Goal: Task Accomplishment & Management: Use online tool/utility

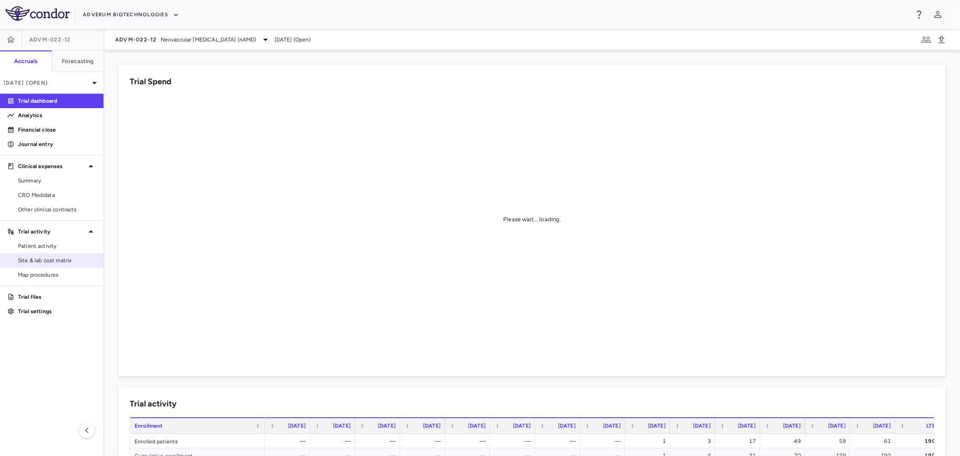
click at [54, 258] on span "Site & lab cost matrix" at bounding box center [57, 260] width 78 height 8
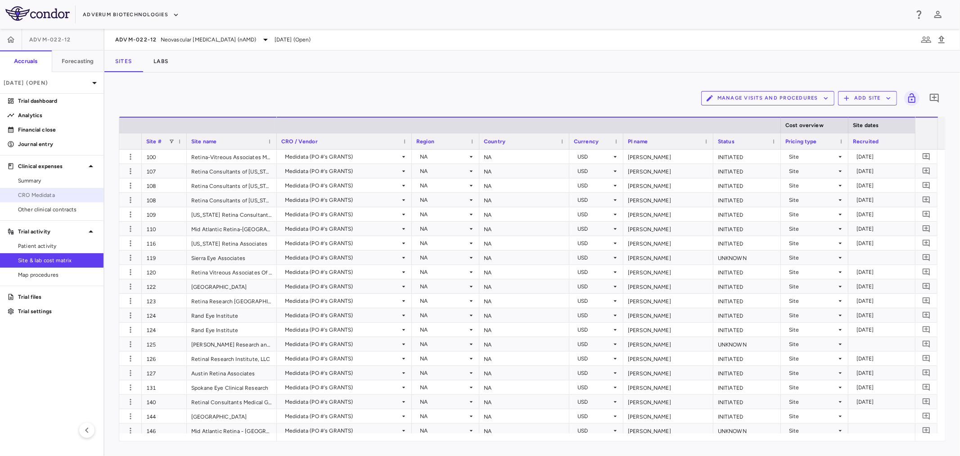
click at [61, 197] on span "CRO Medidata" at bounding box center [57, 195] width 78 height 8
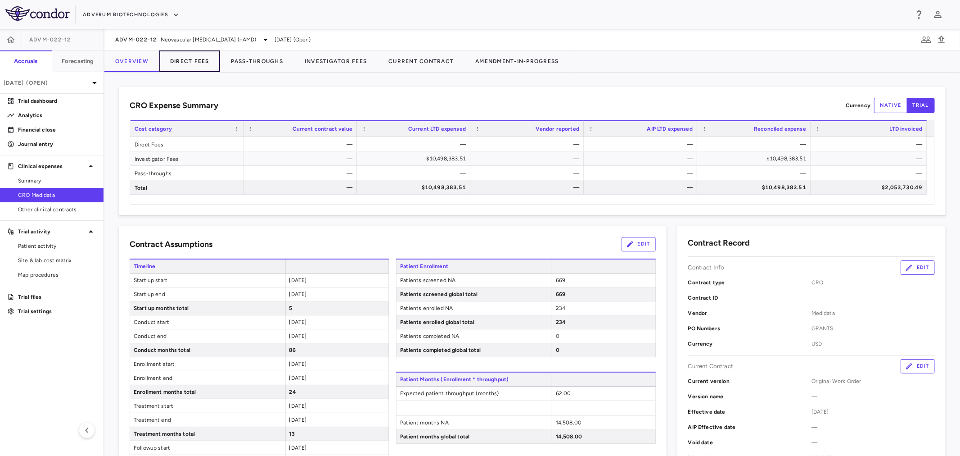
click at [204, 59] on button "Direct Fees" at bounding box center [189, 61] width 61 height 22
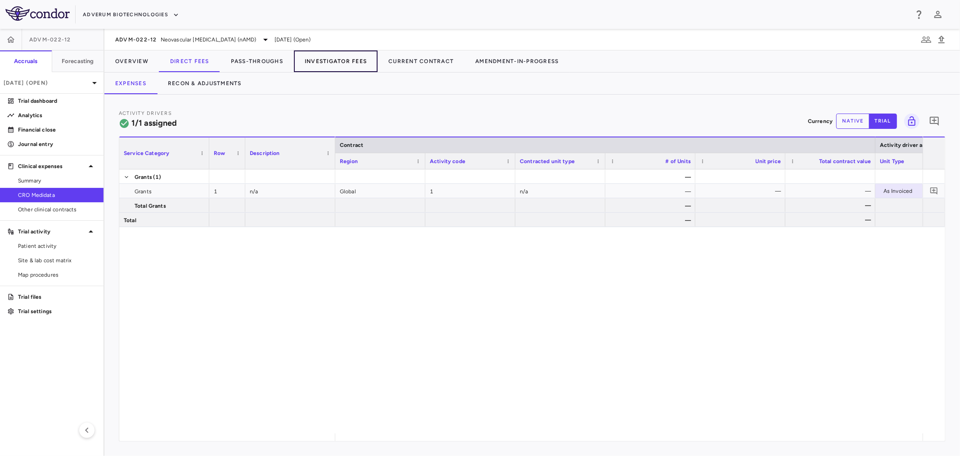
click at [308, 57] on button "Investigator Fees" at bounding box center [336, 61] width 84 height 22
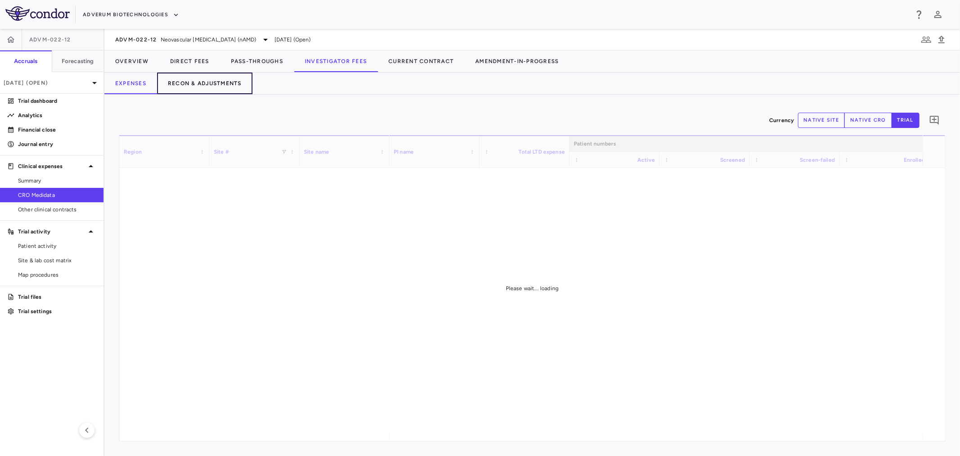
click at [211, 83] on button "Recon & Adjustments" at bounding box center [204, 83] width 95 height 22
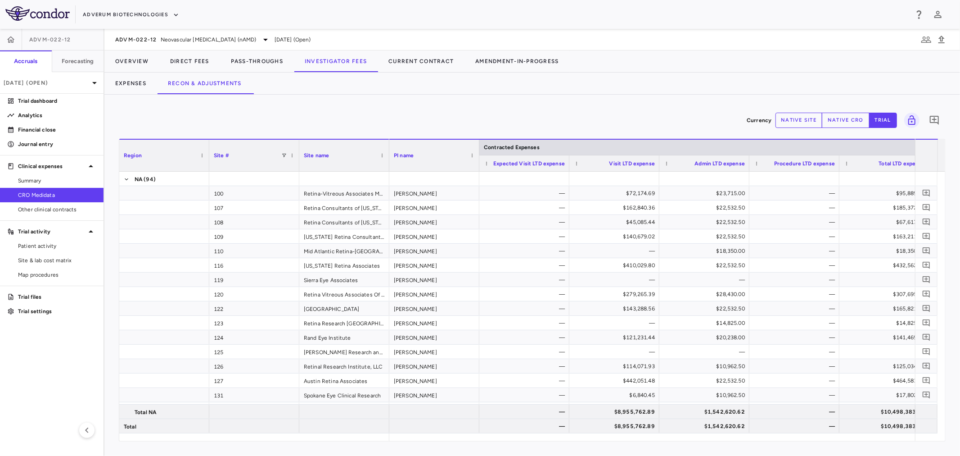
click at [480, 146] on div "Contracted Expenses" at bounding box center [705, 147] width 450 height 16
click at [478, 147] on div at bounding box center [479, 156] width 4 height 32
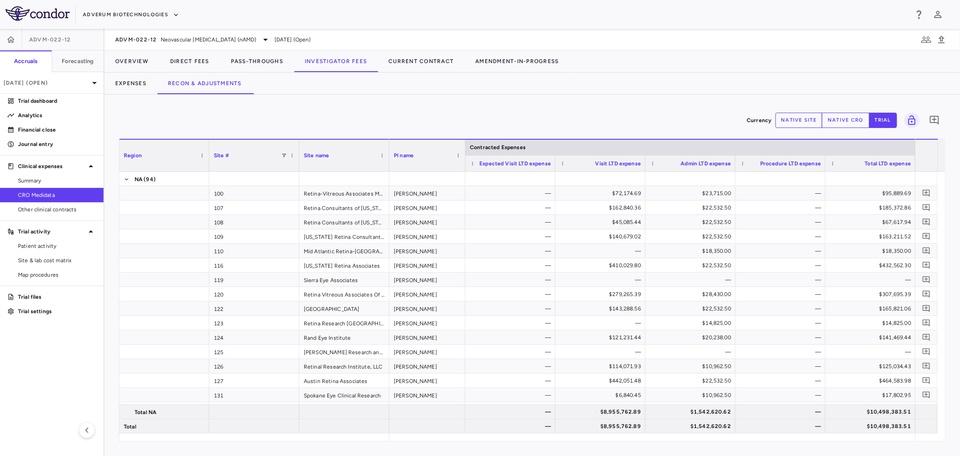
click at [298, 149] on div at bounding box center [299, 156] width 4 height 32
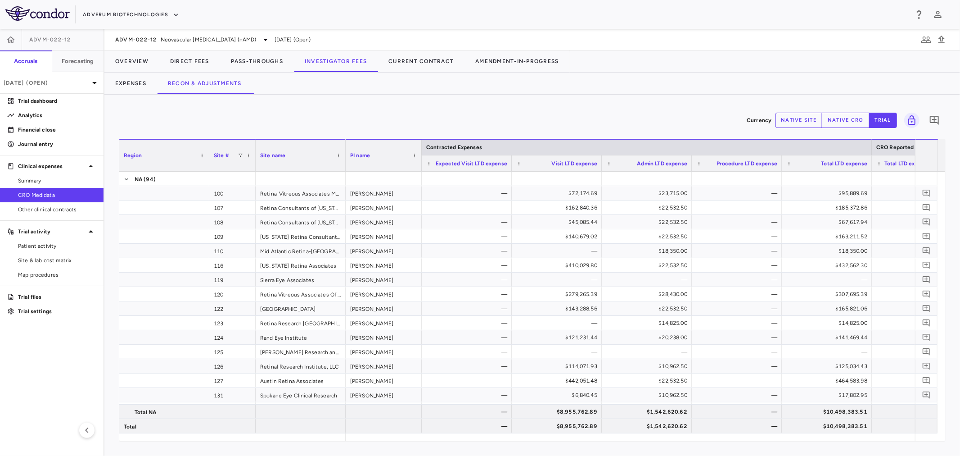
click at [208, 156] on div at bounding box center [209, 156] width 4 height 32
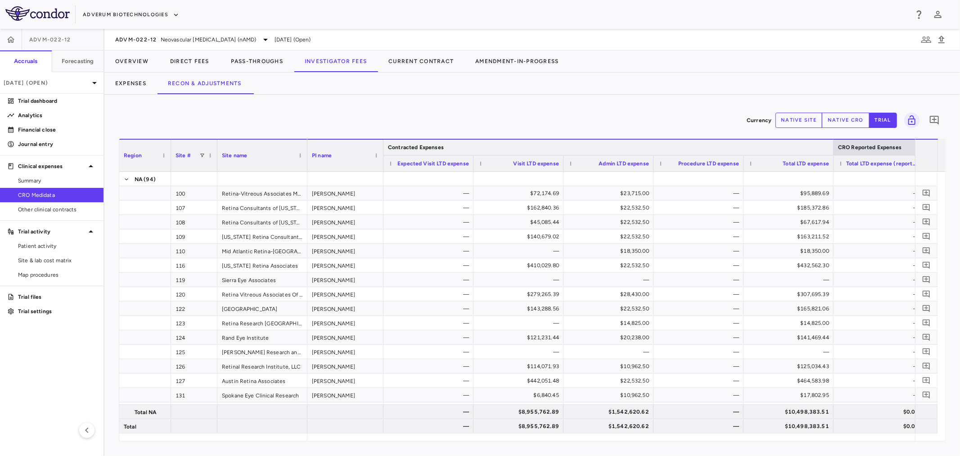
click at [834, 147] on div at bounding box center [834, 147] width 4 height 15
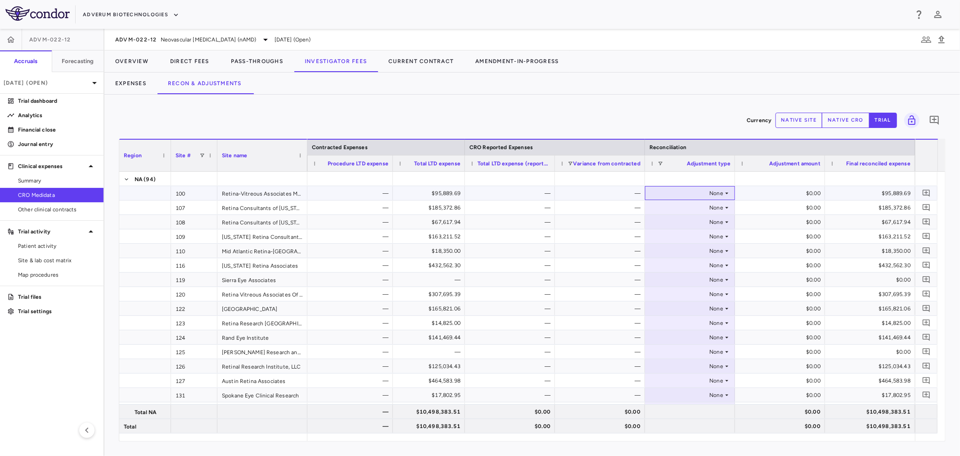
click at [719, 194] on div "None" at bounding box center [688, 193] width 70 height 14
click at [696, 219] on li "Other" at bounding box center [690, 224] width 89 height 14
click at [697, 209] on div "None" at bounding box center [688, 207] width 70 height 14
click at [678, 239] on div "Other" at bounding box center [673, 239] width 19 height 8
click at [779, 187] on div "$0.00" at bounding box center [781, 193] width 77 height 14
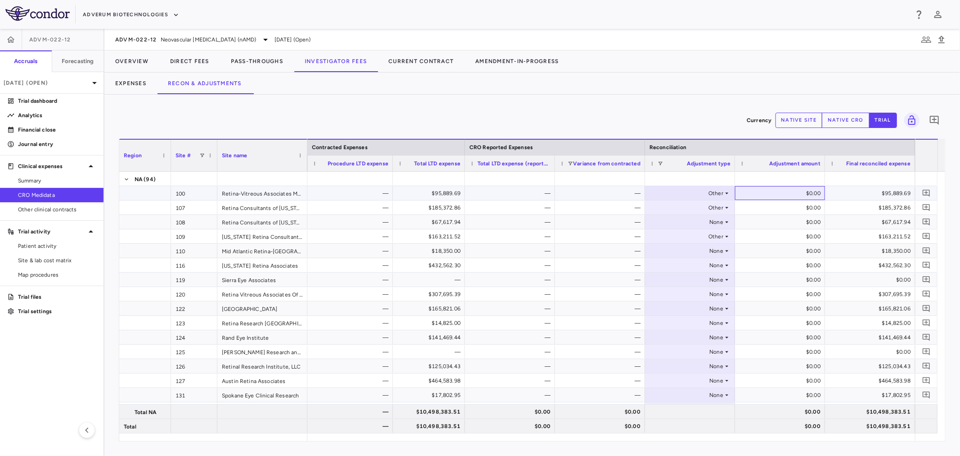
click at [765, 192] on div "$0.00" at bounding box center [781, 193] width 77 height 14
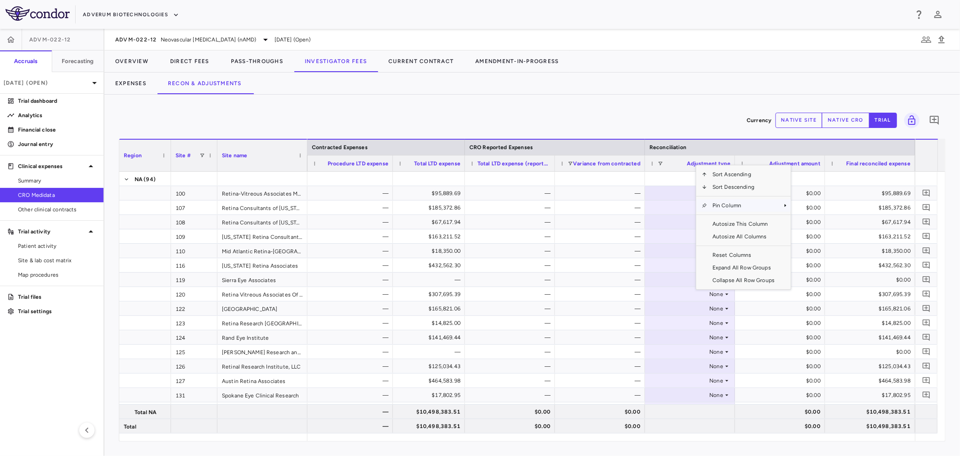
click at [719, 208] on span "Pin Column" at bounding box center [743, 205] width 73 height 13
click at [819, 219] on span "Pin Left" at bounding box center [817, 221] width 34 height 13
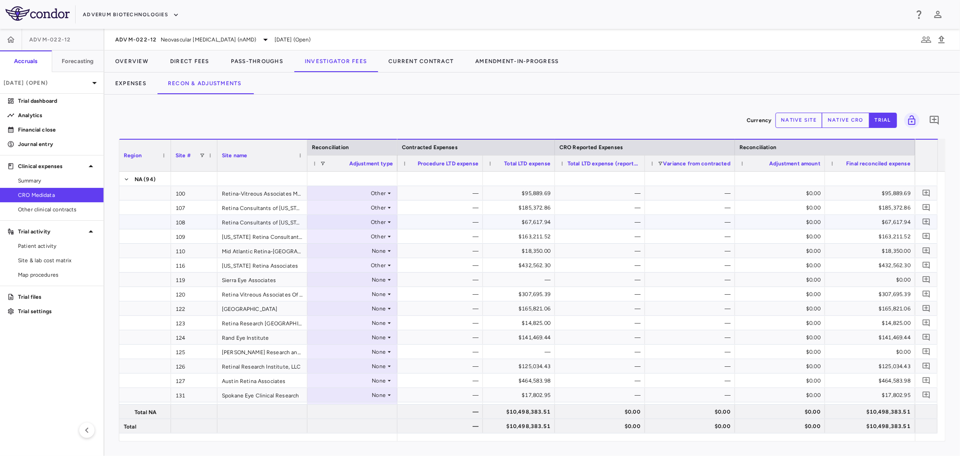
scroll to position [0, 230]
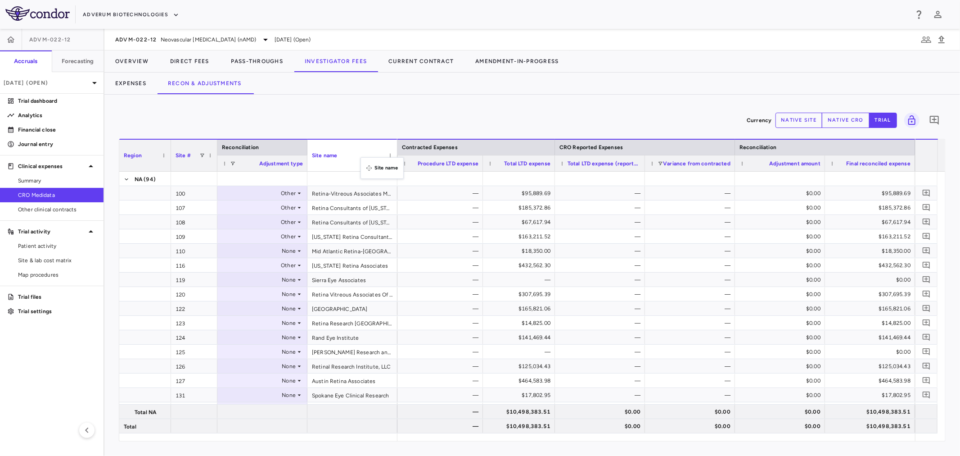
drag, startPoint x: 284, startPoint y: 157, endPoint x: 365, endPoint y: 163, distance: 81.3
click at [208, 236] on div "109" at bounding box center [194, 236] width 46 height 14
click at [277, 293] on div at bounding box center [262, 293] width 81 height 13
click at [269, 324] on li "Other" at bounding box center [262, 324] width 89 height 14
click at [281, 307] on div "None" at bounding box center [261, 308] width 70 height 14
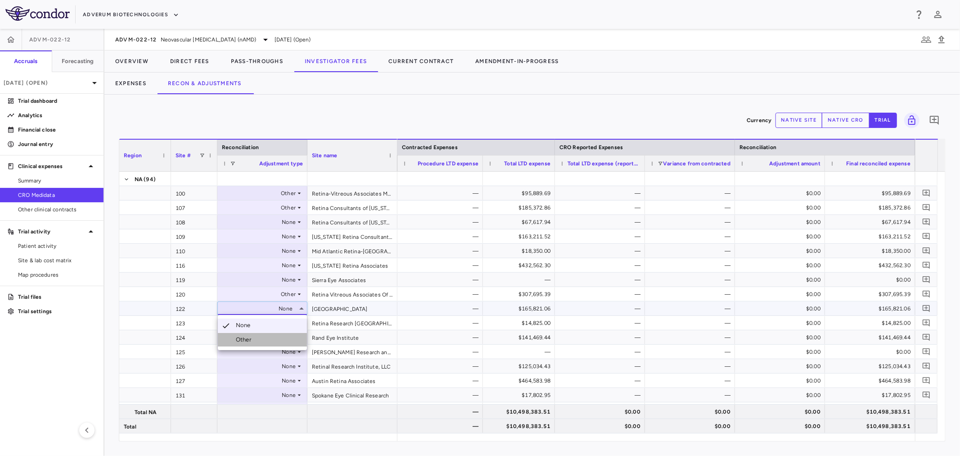
click at [257, 337] on li "Other" at bounding box center [262, 340] width 89 height 14
click at [192, 309] on div "122" at bounding box center [194, 308] width 46 height 14
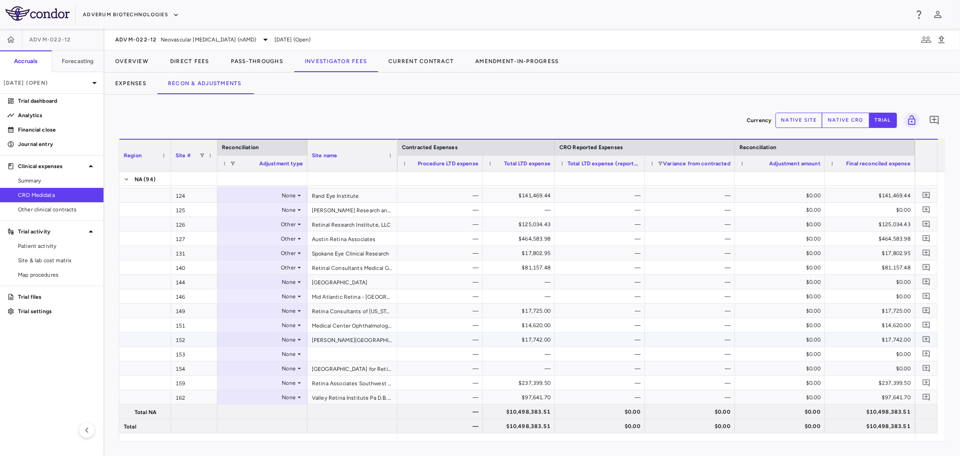
scroll to position [199, 0]
click at [237, 325] on div at bounding box center [262, 325] width 81 height 13
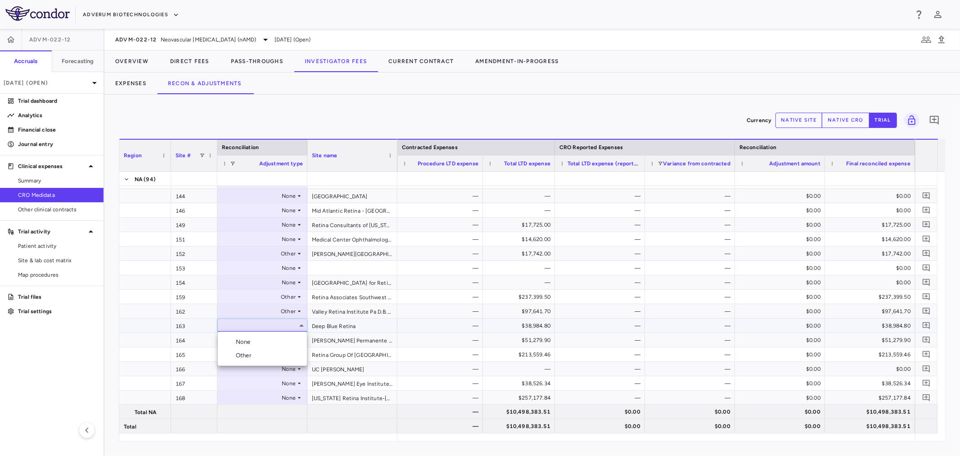
click at [241, 351] on div "Other" at bounding box center [245, 355] width 19 height 8
click at [192, 326] on div "163" at bounding box center [194, 325] width 46 height 14
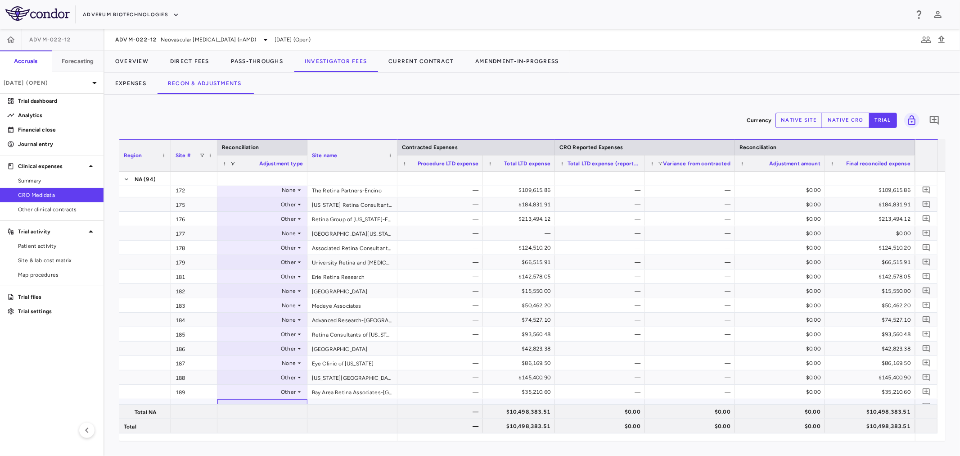
scroll to position [679, 0]
click at [258, 243] on div "None" at bounding box center [261, 249] width 70 height 14
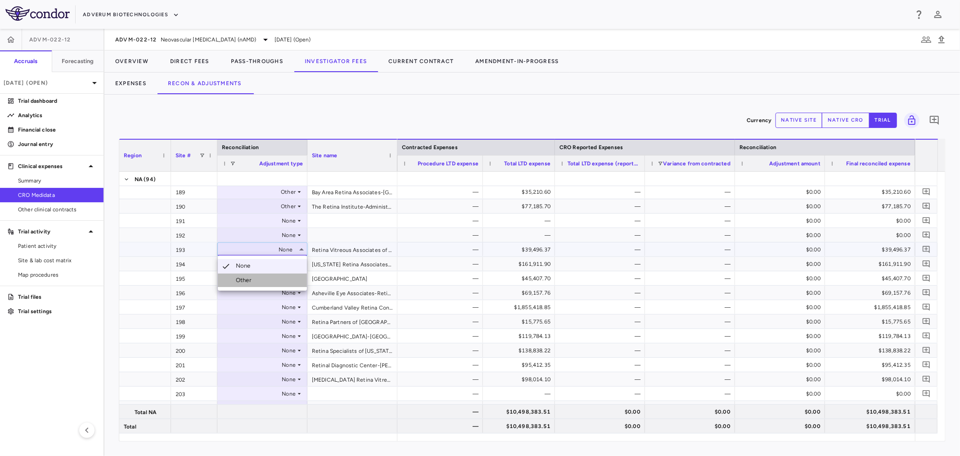
click at [258, 280] on li "Other" at bounding box center [262, 280] width 89 height 14
click at [204, 251] on div "193" at bounding box center [194, 249] width 46 height 14
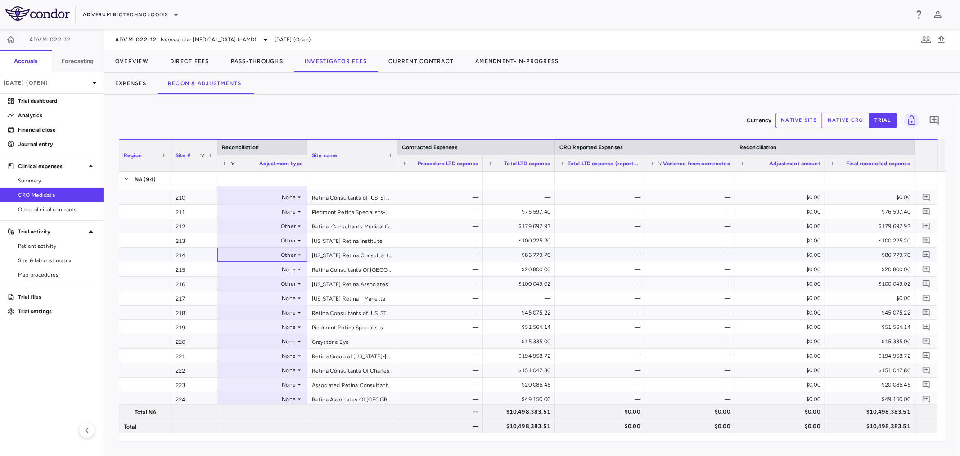
click at [286, 253] on div "Other" at bounding box center [261, 255] width 70 height 14
click at [262, 288] on li "Other" at bounding box center [262, 285] width 89 height 14
click at [189, 287] on div "216" at bounding box center [194, 283] width 46 height 14
click at [249, 277] on div "None" at bounding box center [261, 283] width 70 height 14
click at [239, 313] on div "Other" at bounding box center [245, 314] width 19 height 8
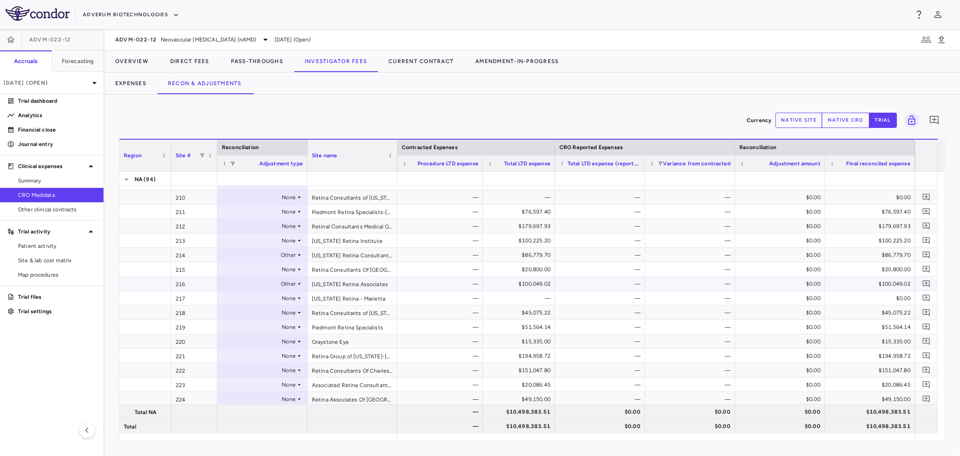
click at [199, 279] on div "216" at bounding box center [194, 283] width 46 height 14
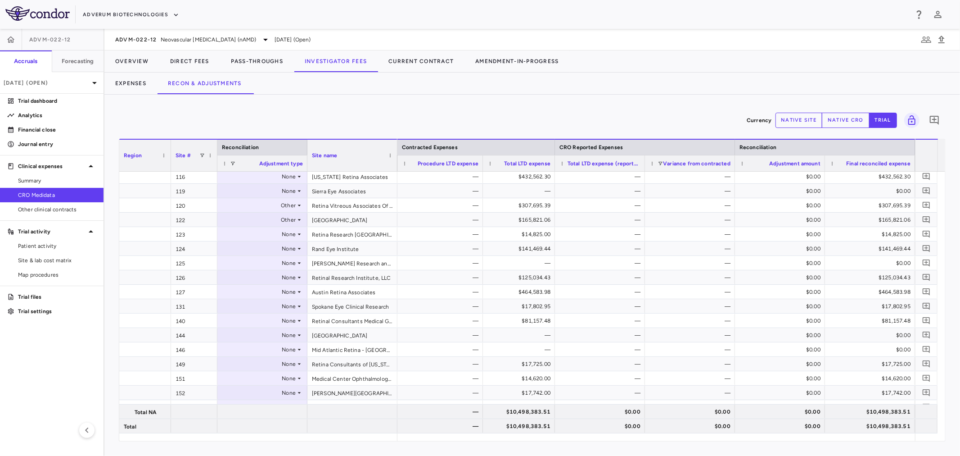
scroll to position [0, 0]
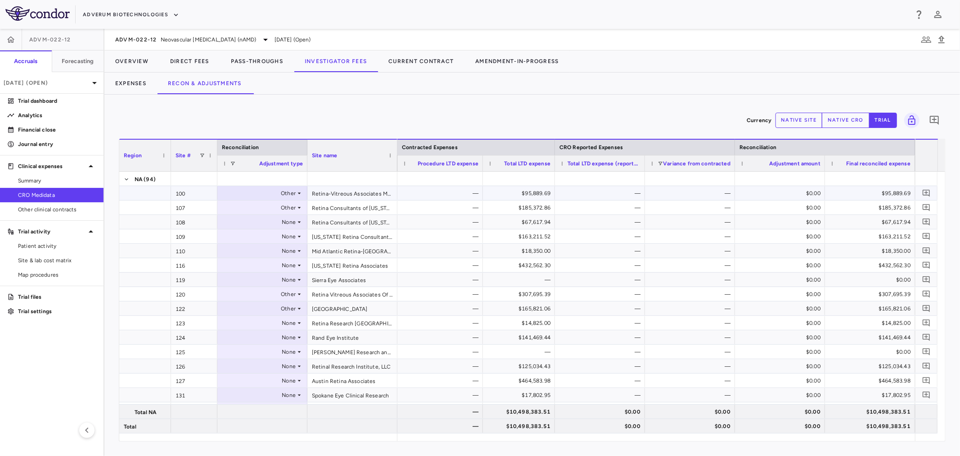
click at [792, 190] on div "$0.00" at bounding box center [781, 193] width 77 height 14
click at [855, 116] on button "native cro" at bounding box center [846, 120] width 48 height 15
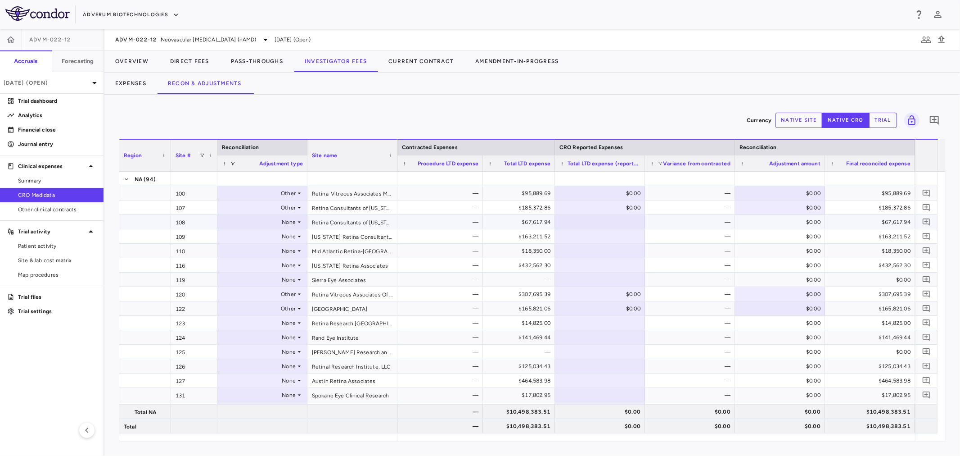
click at [281, 225] on div "None" at bounding box center [261, 222] width 70 height 14
click at [275, 252] on li "Other" at bounding box center [262, 253] width 89 height 14
click at [294, 235] on div "None" at bounding box center [261, 236] width 70 height 14
click at [280, 267] on li "Other" at bounding box center [262, 268] width 89 height 14
click at [767, 191] on div "$0.00" at bounding box center [781, 193] width 77 height 14
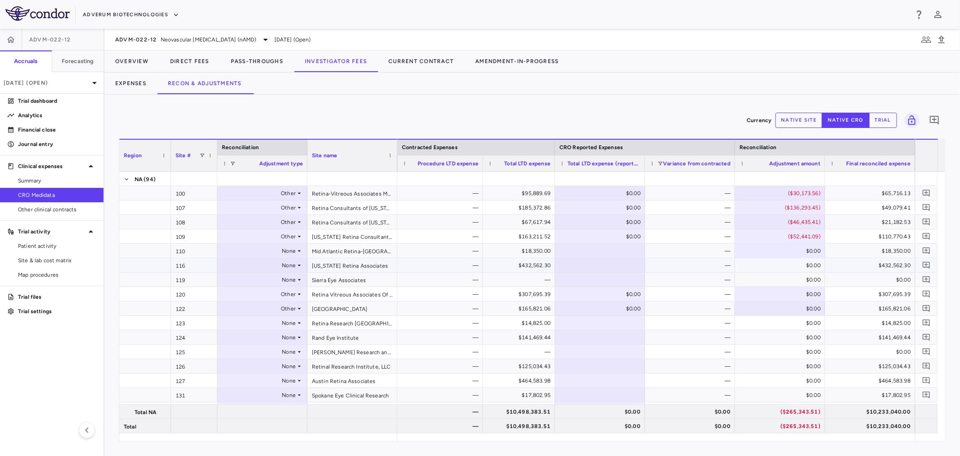
click at [293, 264] on div "None" at bounding box center [261, 265] width 70 height 14
click at [286, 290] on li "Other" at bounding box center [262, 297] width 89 height 14
click at [785, 264] on div "$0.00" at bounding box center [781, 265] width 77 height 14
click at [285, 367] on div "None" at bounding box center [261, 366] width 70 height 14
click at [282, 397] on li "Other" at bounding box center [262, 397] width 89 height 14
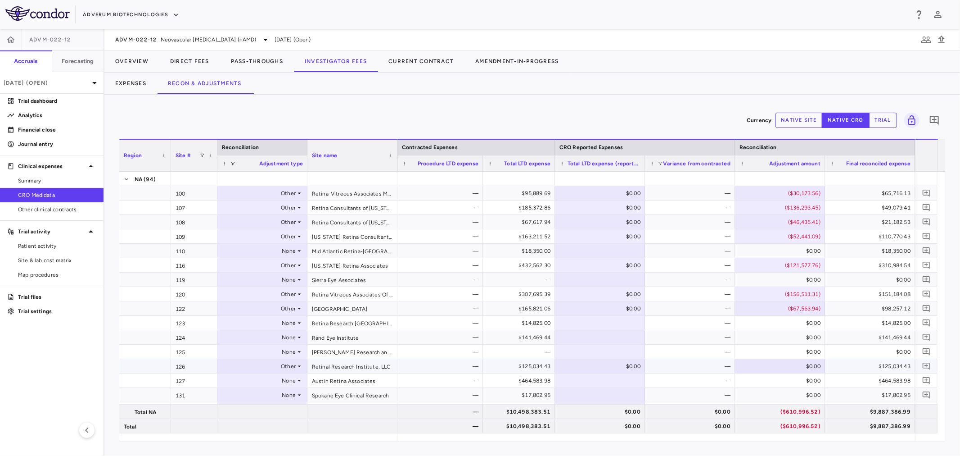
click at [713, 368] on div "—" at bounding box center [691, 366] width 77 height 14
click at [281, 378] on div "None" at bounding box center [261, 380] width 70 height 14
click at [276, 410] on li "Other" at bounding box center [262, 412] width 89 height 14
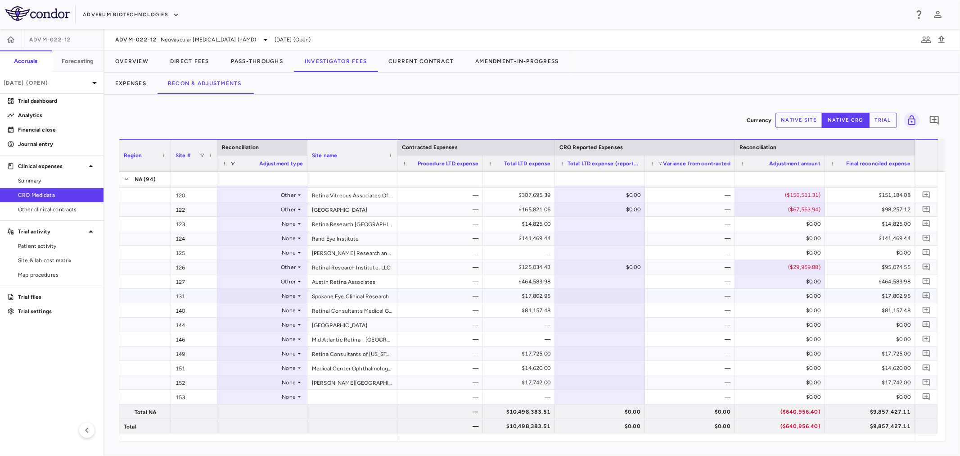
scroll to position [100, 0]
click at [299, 295] on icon at bounding box center [299, 294] width 7 height 7
click at [298, 324] on li "Other" at bounding box center [262, 326] width 89 height 14
click at [791, 275] on div "$0.00" at bounding box center [781, 280] width 77 height 14
click at [262, 310] on div "None" at bounding box center [261, 309] width 70 height 14
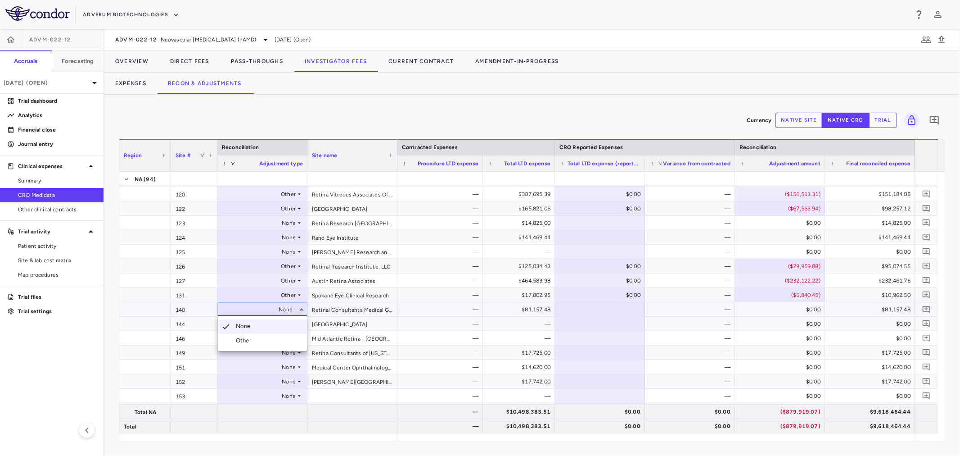
click at [258, 340] on li "Other" at bounding box center [262, 341] width 89 height 14
click at [768, 312] on div "$0.00" at bounding box center [781, 309] width 77 height 14
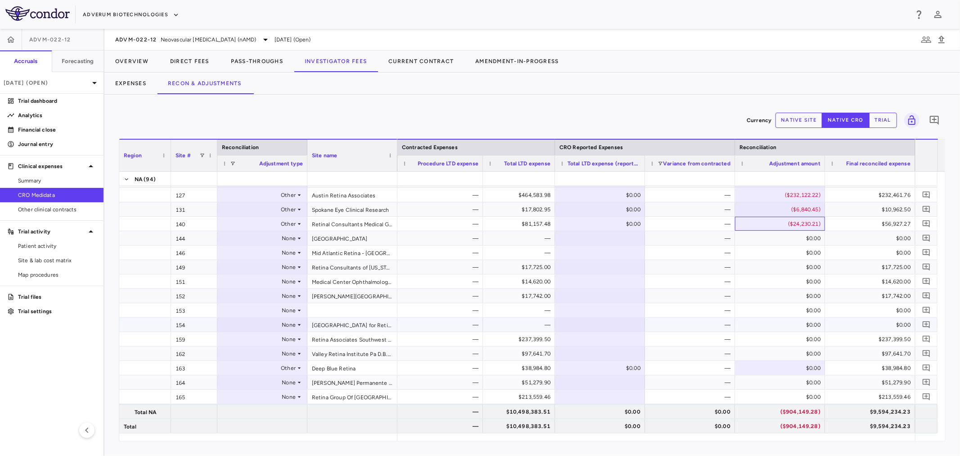
scroll to position [200, 0]
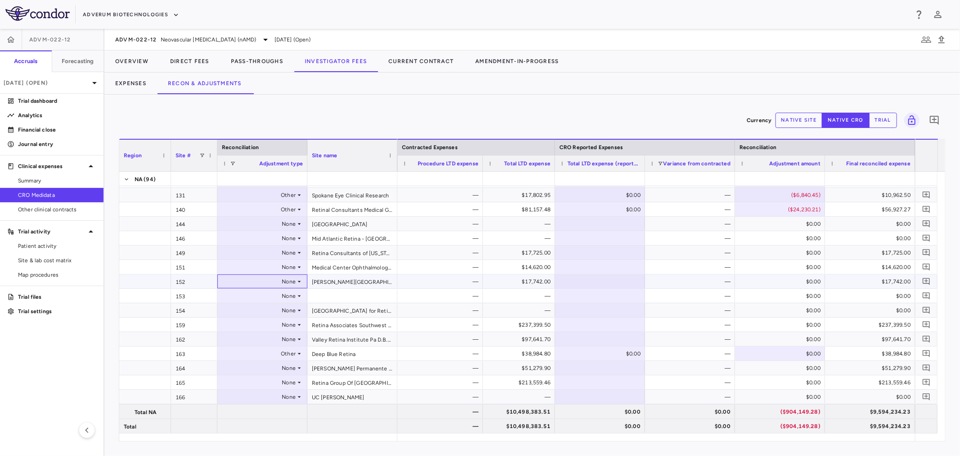
click at [287, 277] on div "None" at bounding box center [261, 281] width 70 height 14
click at [271, 312] on li "Other" at bounding box center [262, 312] width 89 height 14
click at [275, 327] on div "None" at bounding box center [261, 324] width 70 height 14
click at [269, 354] on li "Other" at bounding box center [262, 356] width 89 height 14
click at [269, 339] on div "None" at bounding box center [261, 339] width 70 height 14
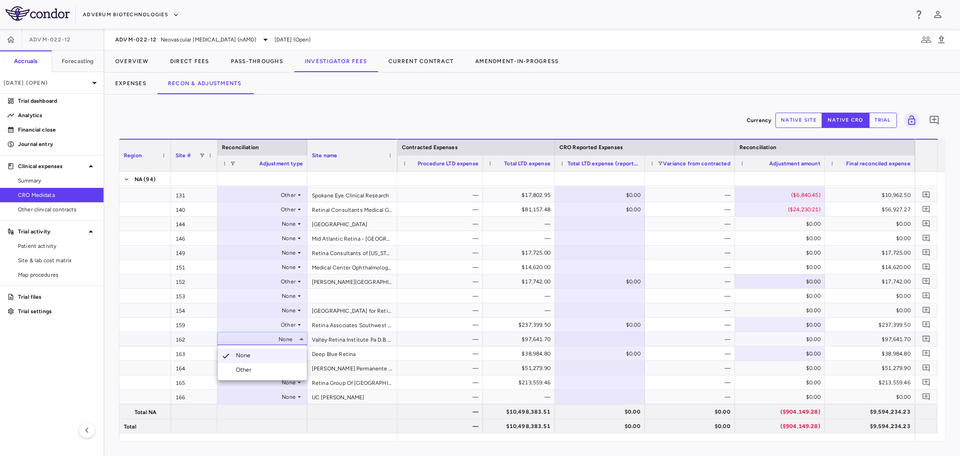
click at [267, 365] on li "Other" at bounding box center [262, 370] width 89 height 14
click at [268, 353] on div "Other" at bounding box center [261, 353] width 70 height 14
click at [264, 385] on li "Other" at bounding box center [262, 383] width 89 height 14
click at [272, 370] on div "None" at bounding box center [261, 368] width 70 height 14
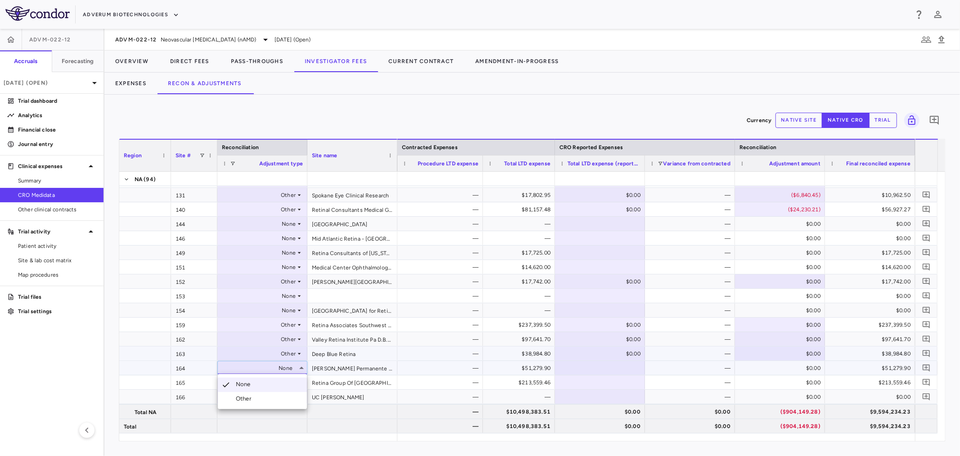
click at [262, 402] on li "Other" at bounding box center [262, 399] width 89 height 14
click at [272, 385] on div "None" at bounding box center [261, 382] width 70 height 14
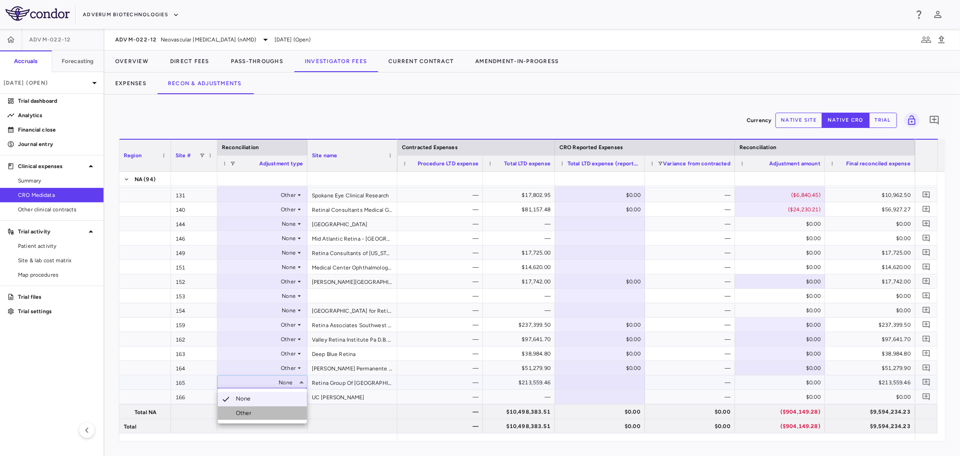
click at [266, 412] on li "Other" at bounding box center [262, 413] width 89 height 14
click at [757, 276] on div "$0.00" at bounding box center [781, 281] width 77 height 14
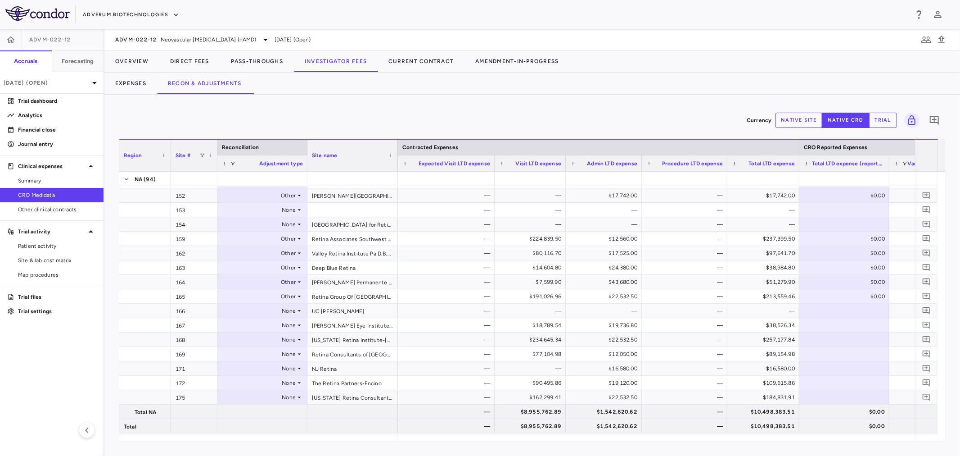
scroll to position [0, 320]
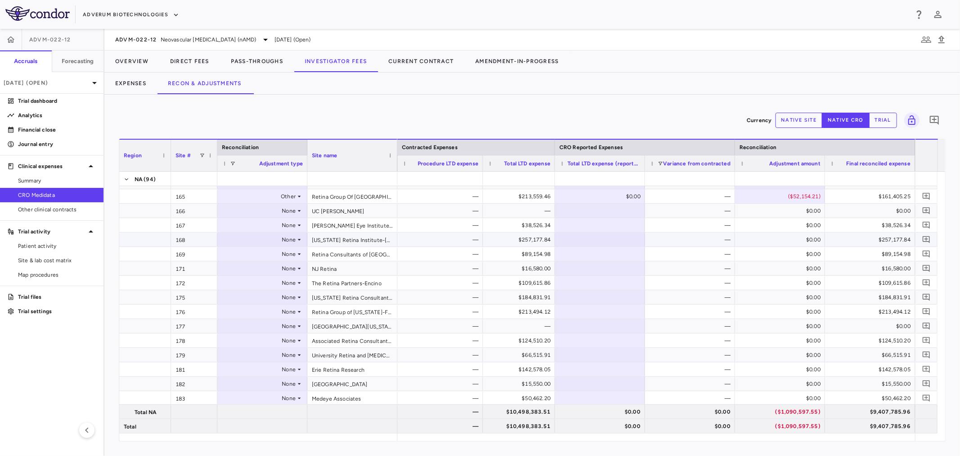
click at [273, 238] on div "None" at bounding box center [261, 239] width 70 height 14
click at [264, 271] on li "Other" at bounding box center [262, 270] width 89 height 14
click at [269, 254] on div "None" at bounding box center [261, 254] width 70 height 14
click at [258, 281] on li "Other" at bounding box center [262, 285] width 89 height 14
click at [273, 228] on div "None" at bounding box center [261, 225] width 70 height 14
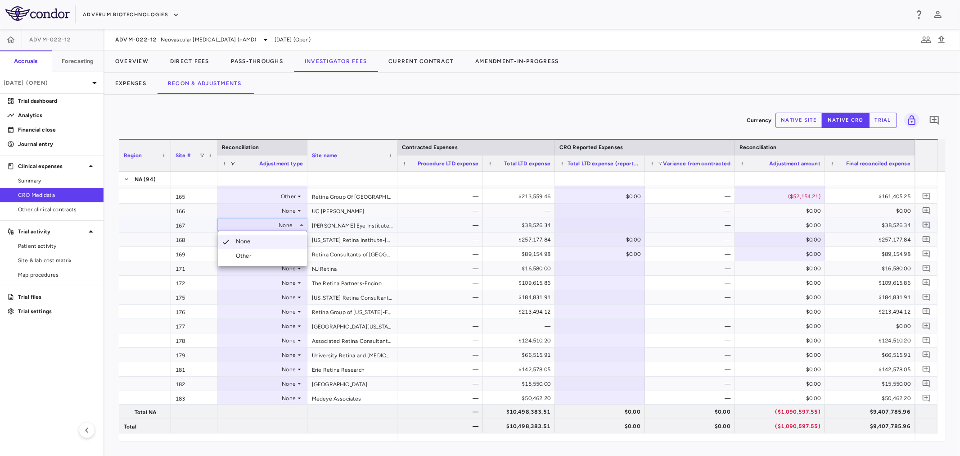
click at [258, 255] on li "Other" at bounding box center [262, 256] width 89 height 14
click at [751, 226] on div "$0.00" at bounding box center [781, 225] width 77 height 14
click at [254, 227] on div "Other" at bounding box center [261, 225] width 70 height 14
click at [717, 234] on div at bounding box center [480, 228] width 960 height 456
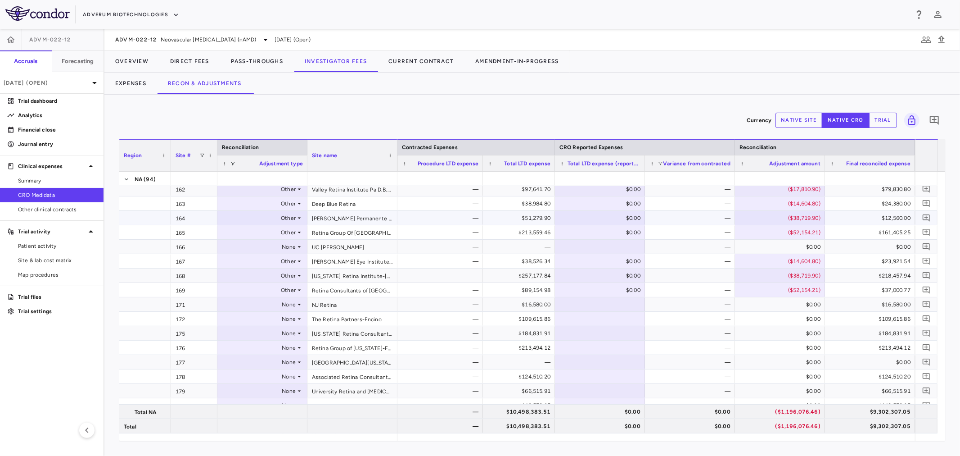
scroll to position [336, 0]
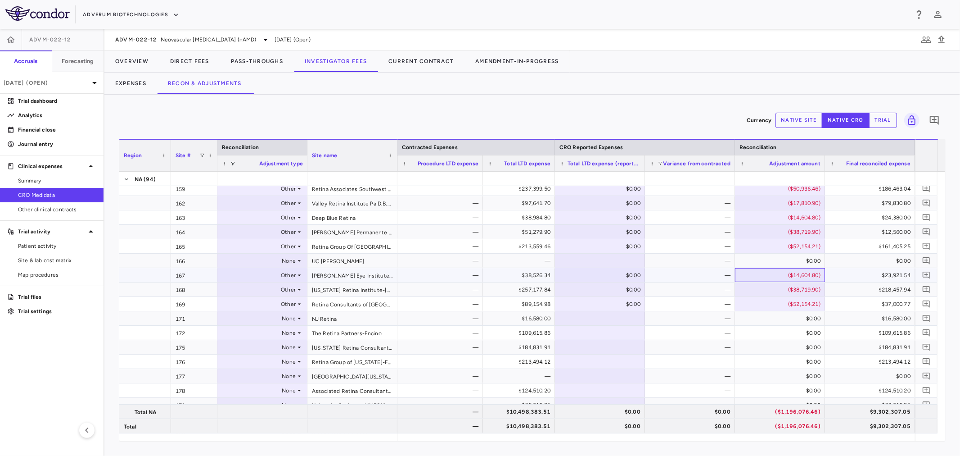
click at [768, 275] on div "($14,604.80)" at bounding box center [781, 275] width 77 height 14
click at [297, 345] on icon at bounding box center [299, 347] width 7 height 7
click at [275, 376] on li "Other" at bounding box center [262, 378] width 89 height 14
click at [284, 362] on div "None" at bounding box center [261, 361] width 70 height 14
click at [291, 362] on div "None" at bounding box center [261, 361] width 70 height 14
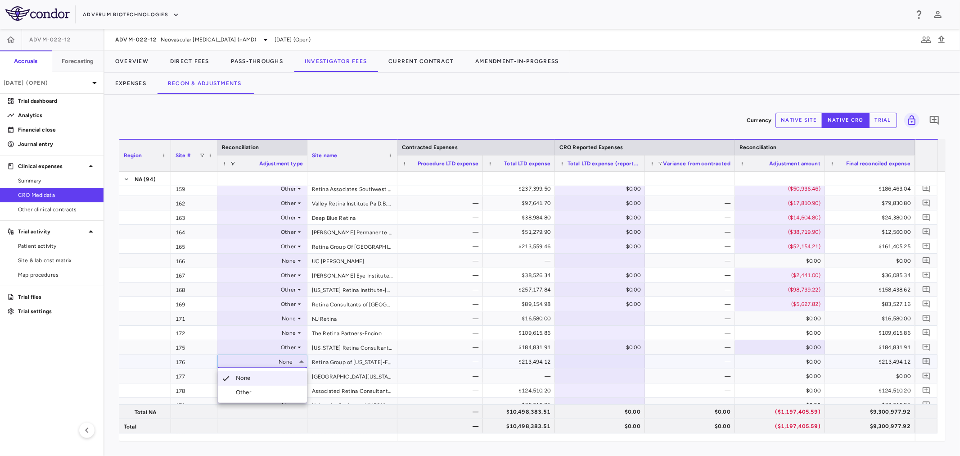
click at [272, 390] on li "Other" at bounding box center [262, 392] width 89 height 14
click at [280, 258] on div "None" at bounding box center [261, 260] width 70 height 14
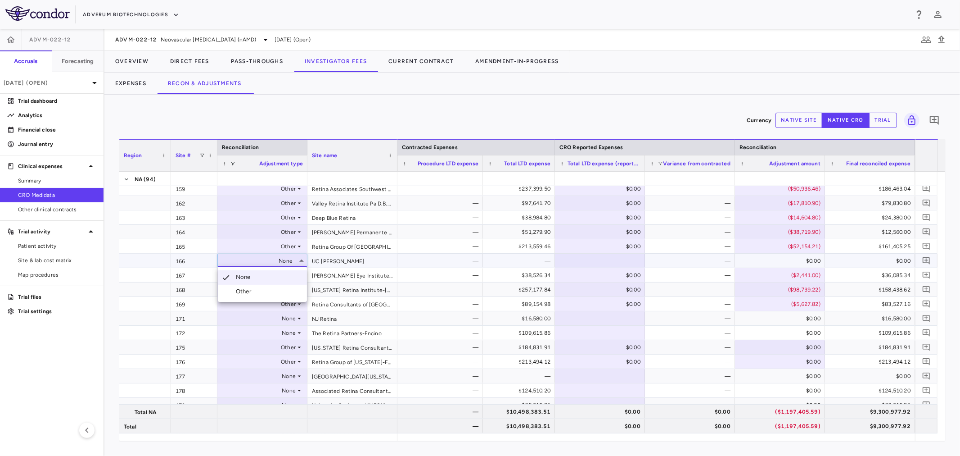
click at [266, 296] on li "Other" at bounding box center [262, 292] width 89 height 14
drag, startPoint x: 786, startPoint y: 261, endPoint x: 826, endPoint y: 244, distance: 44.2
click at [786, 261] on div "$0.00" at bounding box center [781, 260] width 77 height 14
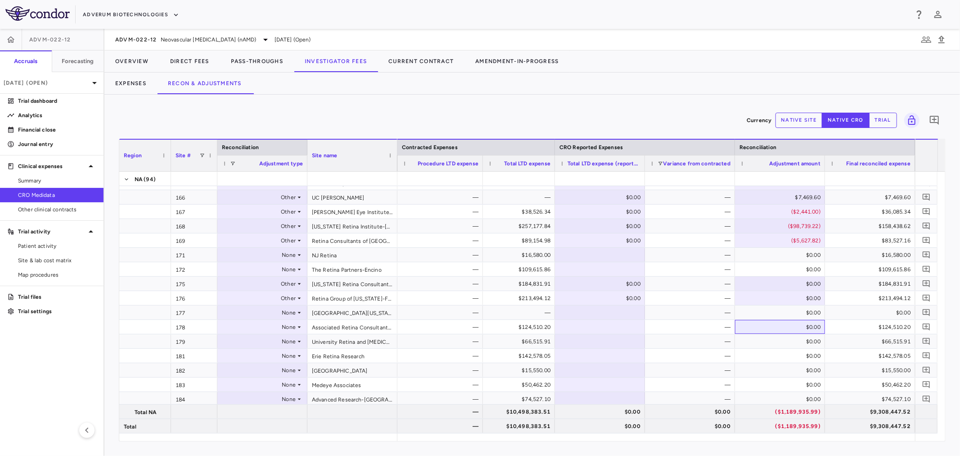
scroll to position [436, 0]
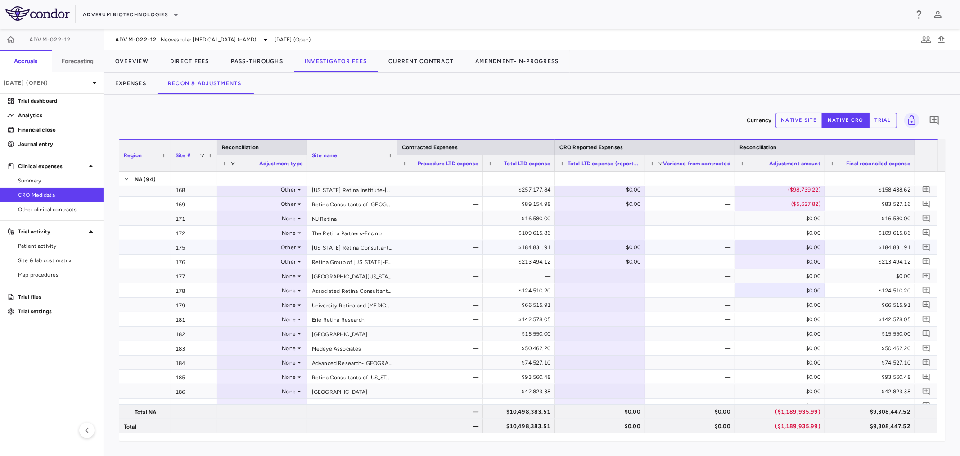
click at [275, 249] on div "Other" at bounding box center [261, 247] width 70 height 14
click at [146, 271] on div at bounding box center [480, 228] width 960 height 456
click at [242, 273] on div "None" at bounding box center [261, 276] width 70 height 14
click at [236, 305] on div "Other" at bounding box center [245, 307] width 19 height 8
click at [287, 286] on div "None" at bounding box center [261, 290] width 70 height 14
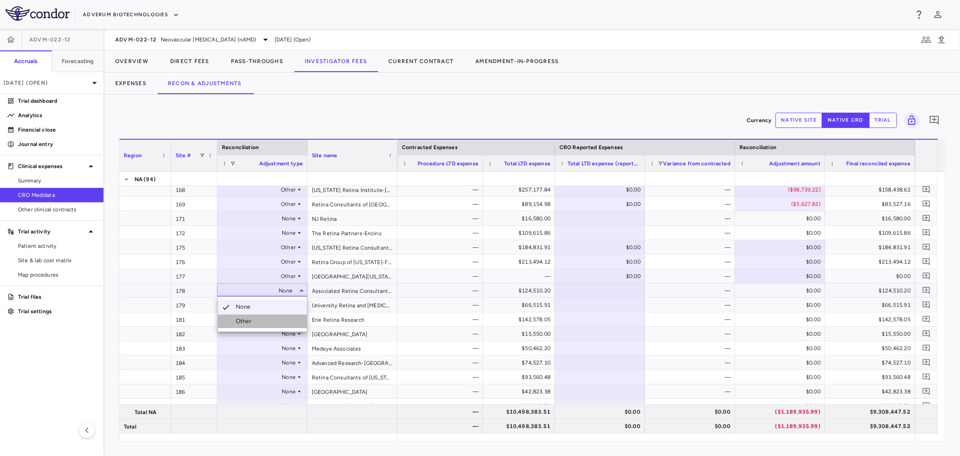
click at [277, 315] on li "Other" at bounding box center [262, 321] width 89 height 14
click at [281, 305] on div "None" at bounding box center [261, 305] width 70 height 14
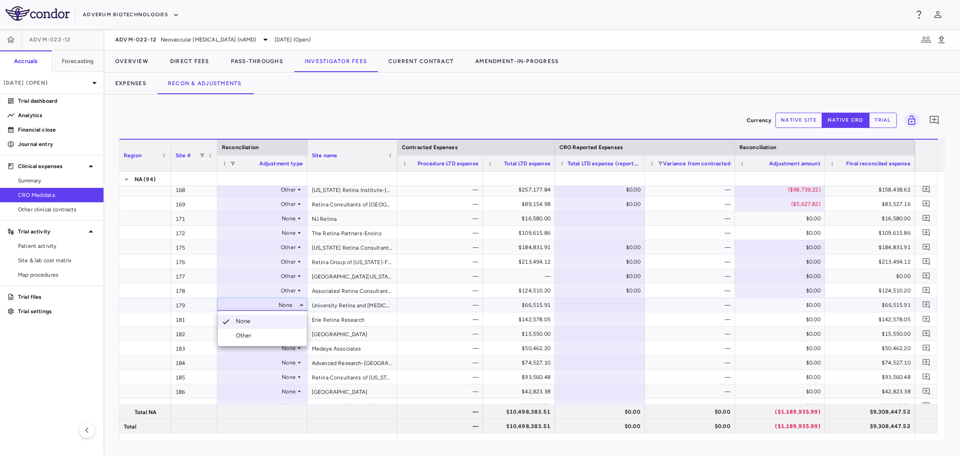
click at [255, 339] on li "Other" at bounding box center [262, 336] width 89 height 14
click at [272, 318] on div "None" at bounding box center [261, 319] width 70 height 14
click at [257, 348] on li "Other" at bounding box center [262, 350] width 89 height 14
click at [767, 244] on div "$0.00" at bounding box center [781, 247] width 77 height 14
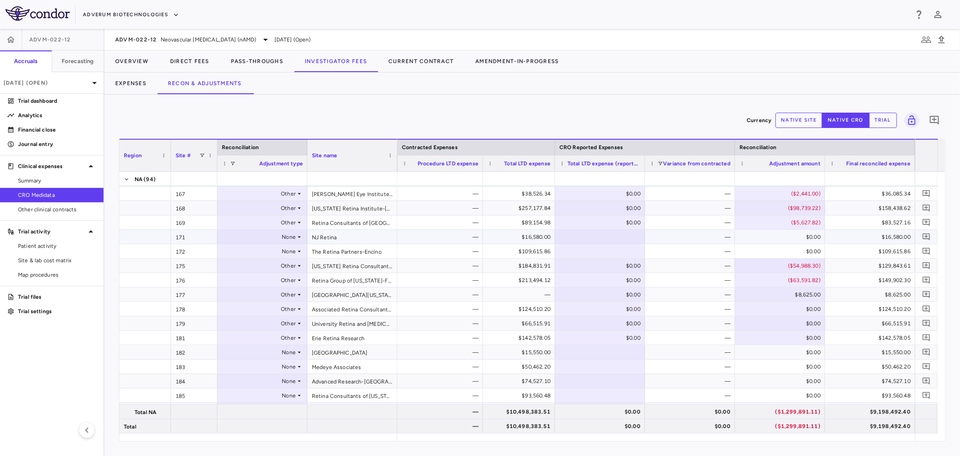
scroll to position [416, 0]
click at [791, 335] on div "$0.00" at bounding box center [781, 339] width 77 height 14
click at [780, 312] on div "$0.00" at bounding box center [781, 310] width 77 height 14
click at [783, 324] on div "$0.00" at bounding box center [781, 324] width 77 height 14
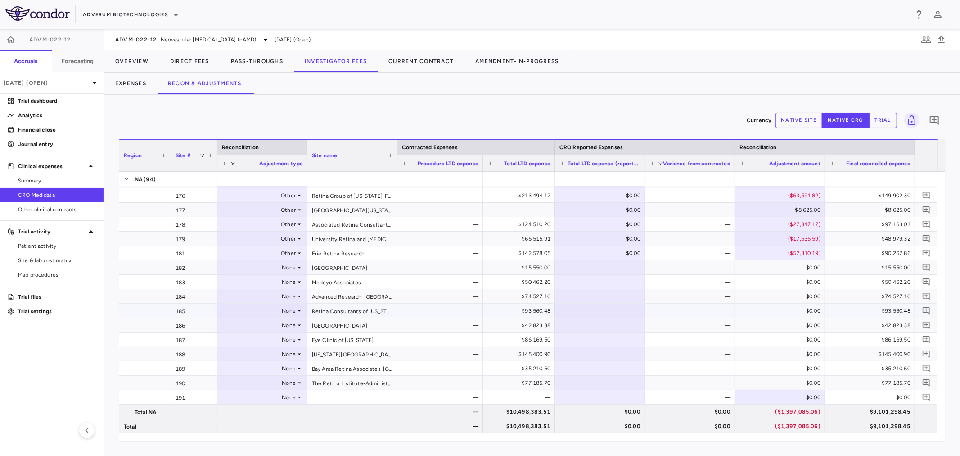
scroll to position [516, 0]
click at [236, 295] on div "None" at bounding box center [261, 297] width 70 height 14
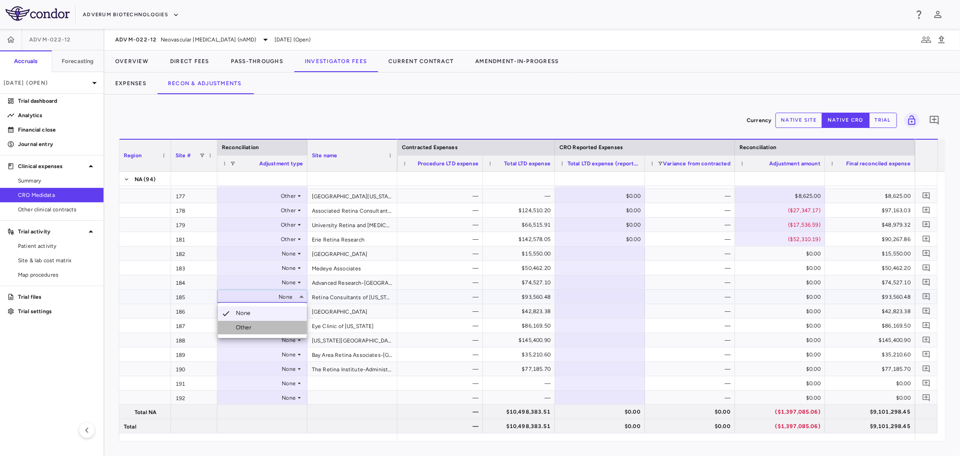
click at [242, 324] on div "Other" at bounding box center [245, 327] width 19 height 8
click at [285, 312] on div "None" at bounding box center [261, 311] width 70 height 14
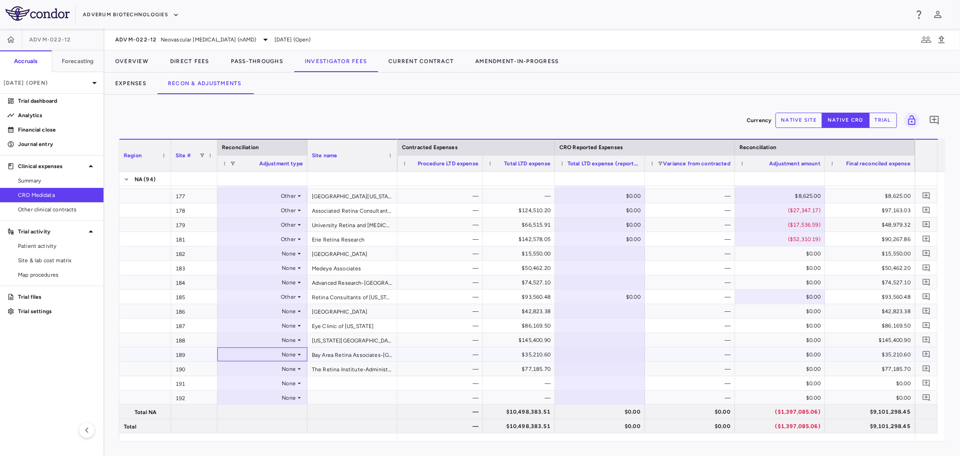
click at [276, 348] on div "None" at bounding box center [261, 354] width 70 height 14
click at [289, 311] on div at bounding box center [480, 228] width 960 height 456
click at [289, 311] on div "None" at bounding box center [261, 311] width 70 height 14
click at [267, 340] on li "Other" at bounding box center [262, 342] width 89 height 14
click at [787, 294] on div "$0.00" at bounding box center [781, 297] width 77 height 14
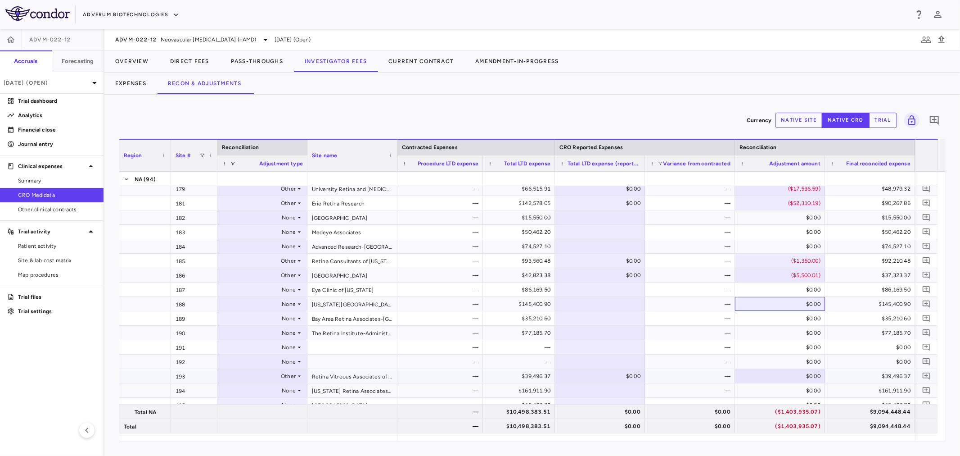
scroll to position [566, 0]
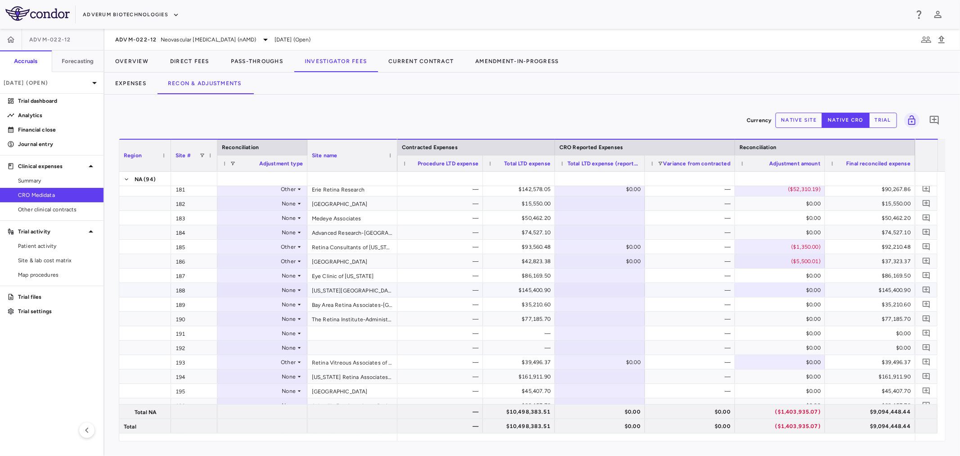
click at [260, 286] on div "None" at bounding box center [261, 290] width 70 height 14
click at [257, 320] on li "Other" at bounding box center [262, 321] width 89 height 14
click at [293, 303] on div "None" at bounding box center [261, 304] width 70 height 14
click at [282, 334] on li "Other" at bounding box center [262, 335] width 89 height 14
click at [294, 318] on div "None" at bounding box center [261, 319] width 70 height 14
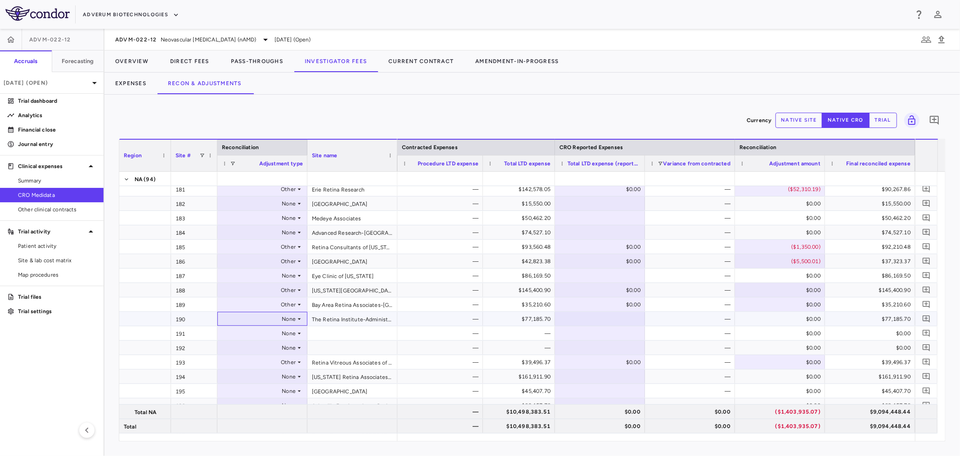
click at [296, 318] on icon at bounding box center [299, 318] width 7 height 7
click at [282, 349] on li "Other" at bounding box center [262, 350] width 89 height 14
click at [765, 299] on div "$0.00" at bounding box center [781, 304] width 77 height 14
click at [767, 289] on div "$0.00" at bounding box center [781, 290] width 77 height 14
click at [246, 356] on div "Other" at bounding box center [261, 362] width 70 height 14
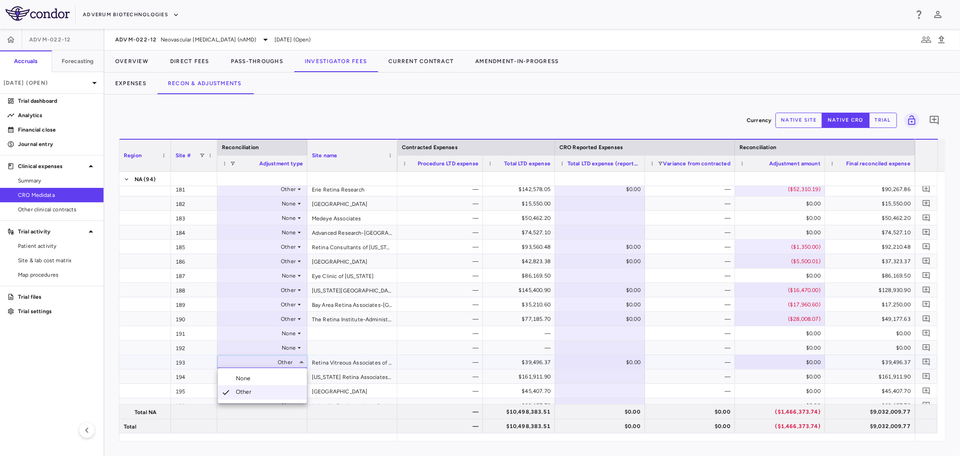
click at [431, 323] on div at bounding box center [480, 228] width 960 height 456
click at [790, 366] on div "$0.00" at bounding box center [781, 362] width 77 height 14
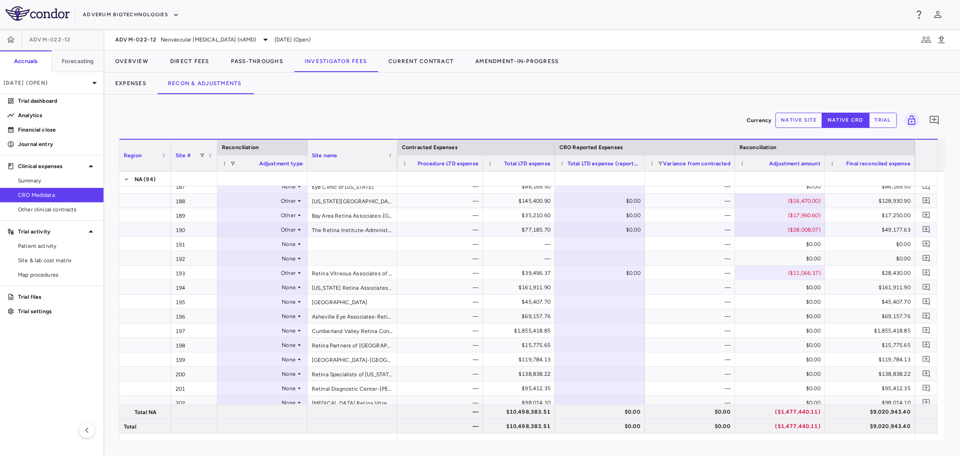
scroll to position [666, 0]
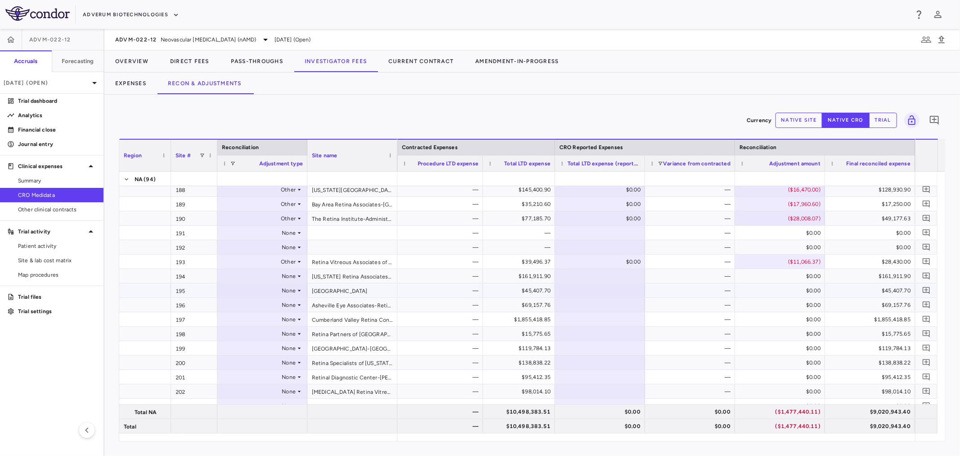
click at [268, 285] on div "None" at bounding box center [261, 290] width 70 height 14
click at [262, 315] on li "Other" at bounding box center [262, 322] width 89 height 14
click at [276, 303] on div "None" at bounding box center [261, 305] width 70 height 14
click at [255, 336] on li "Other" at bounding box center [262, 336] width 89 height 14
click at [755, 282] on div "$0.00" at bounding box center [781, 276] width 77 height 14
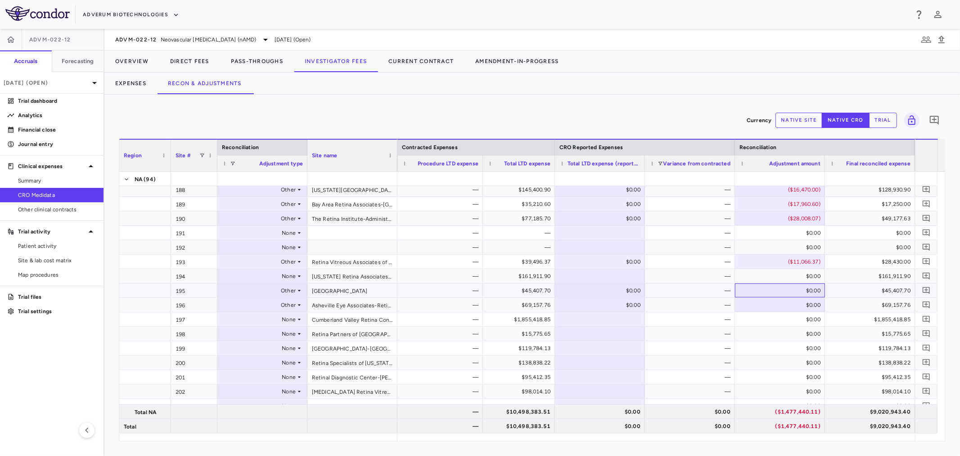
click at [757, 285] on div "$0.00" at bounding box center [781, 290] width 77 height 14
click at [234, 322] on div "None" at bounding box center [261, 319] width 70 height 14
click at [231, 356] on li "Other" at bounding box center [262, 351] width 89 height 14
click at [275, 329] on div "None" at bounding box center [261, 333] width 70 height 14
click at [264, 367] on div "None" at bounding box center [261, 362] width 70 height 14
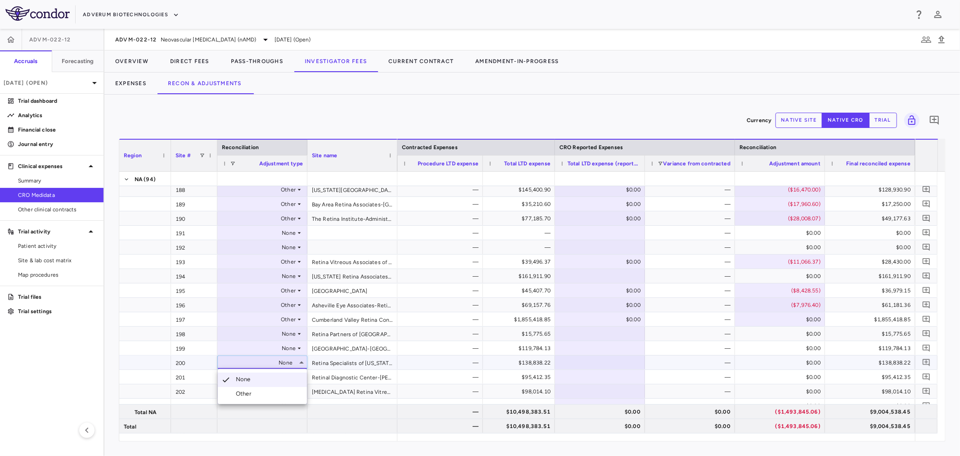
click at [285, 337] on div at bounding box center [480, 228] width 960 height 456
click at [288, 332] on div "None" at bounding box center [261, 333] width 70 height 14
click at [272, 361] on li "Other" at bounding box center [262, 365] width 89 height 14
click at [293, 345] on div "None" at bounding box center [261, 348] width 70 height 14
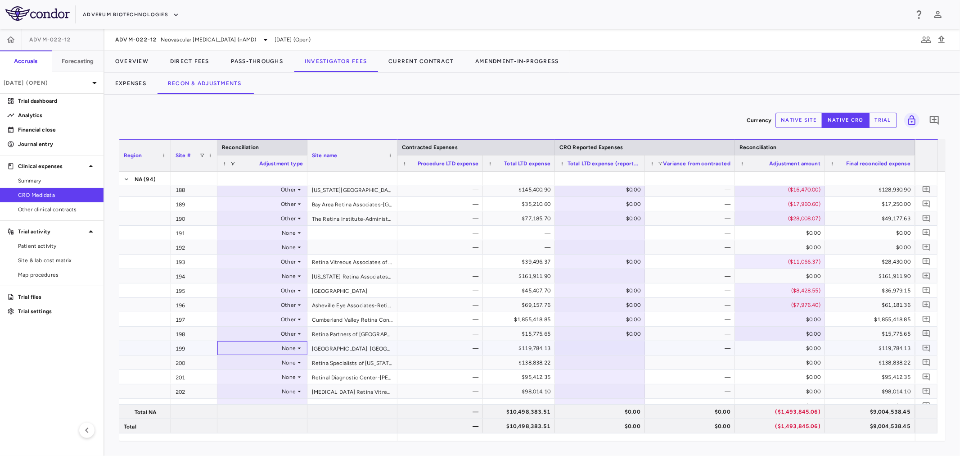
click at [288, 348] on div "None" at bounding box center [261, 348] width 70 height 14
click at [260, 383] on li "Other" at bounding box center [262, 379] width 89 height 14
click at [775, 313] on div "$0.00" at bounding box center [781, 319] width 77 height 14
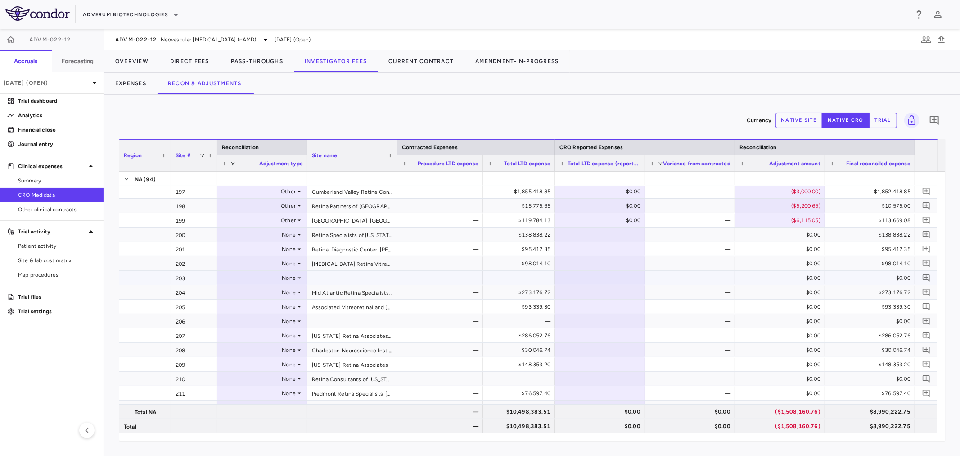
scroll to position [816, 0]
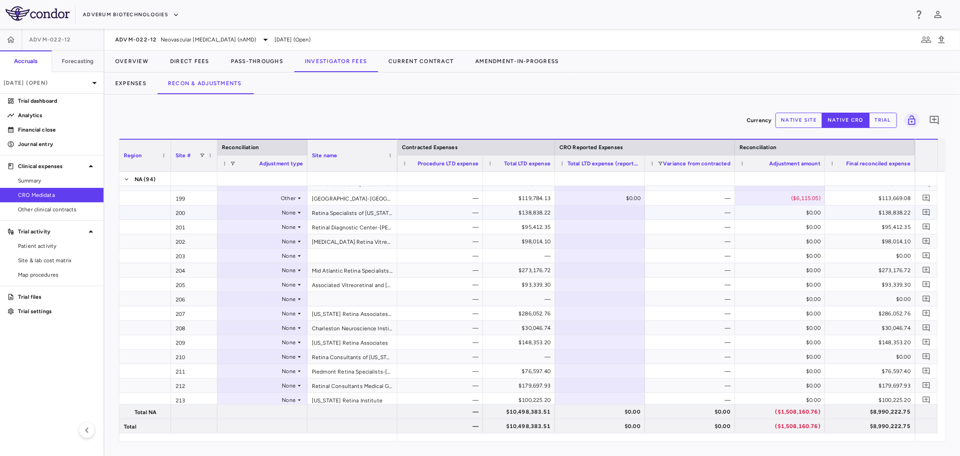
click at [277, 214] on div "None" at bounding box center [261, 212] width 70 height 14
click at [269, 248] on li "Other" at bounding box center [262, 244] width 89 height 14
click at [776, 212] on div "$0.00" at bounding box center [781, 212] width 77 height 14
type input "*********"
click at [241, 243] on div "None" at bounding box center [261, 241] width 70 height 14
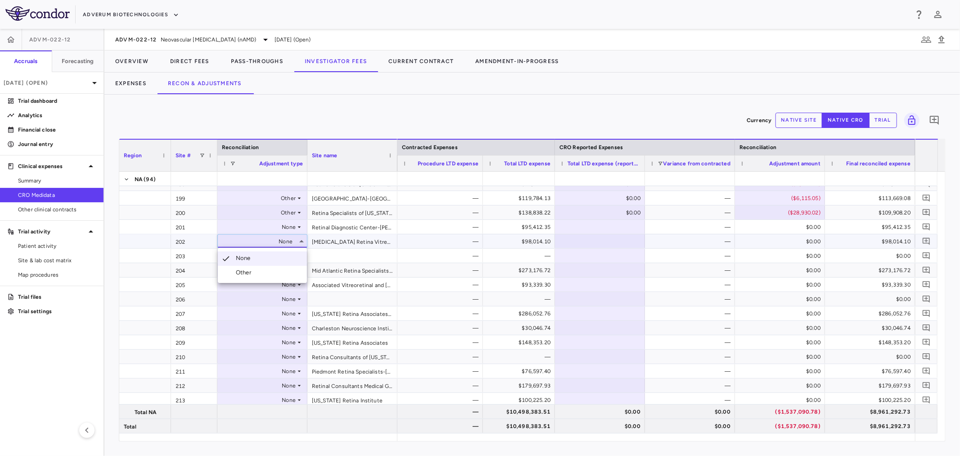
click at [240, 268] on li "Other" at bounding box center [262, 273] width 89 height 14
click at [769, 237] on div "$0.00" at bounding box center [781, 241] width 77 height 14
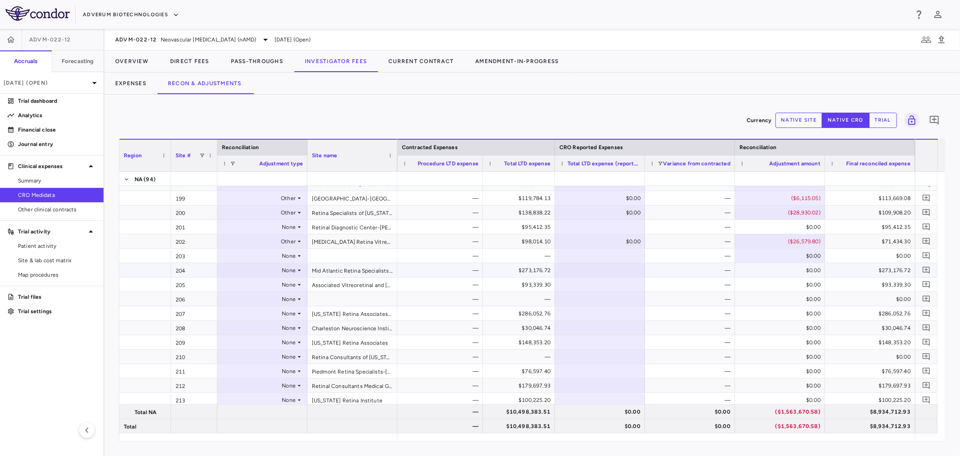
click at [240, 271] on div "None" at bounding box center [261, 270] width 70 height 14
click at [247, 298] on div "Other" at bounding box center [245, 301] width 19 height 8
click at [258, 285] on div "None" at bounding box center [261, 284] width 70 height 14
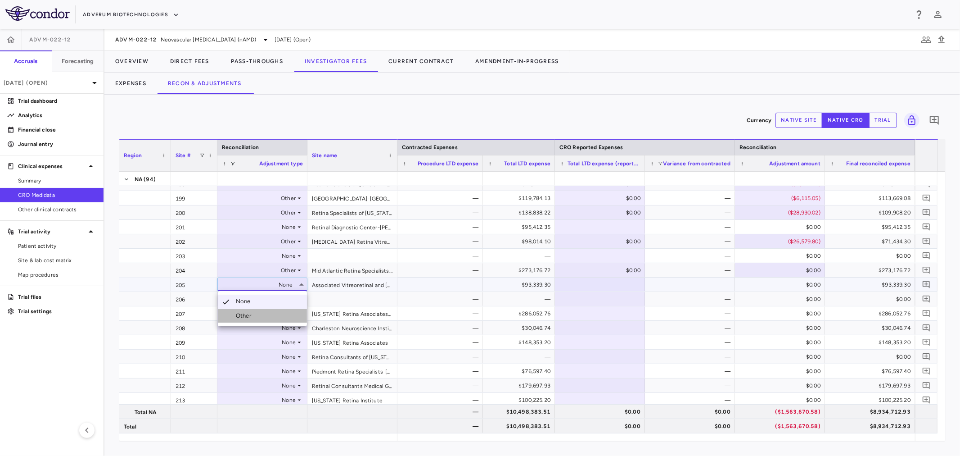
click at [254, 315] on div "Other" at bounding box center [245, 316] width 19 height 8
click at [772, 267] on div "$0.00" at bounding box center [781, 270] width 77 height 14
click at [249, 314] on div "None" at bounding box center [261, 313] width 70 height 14
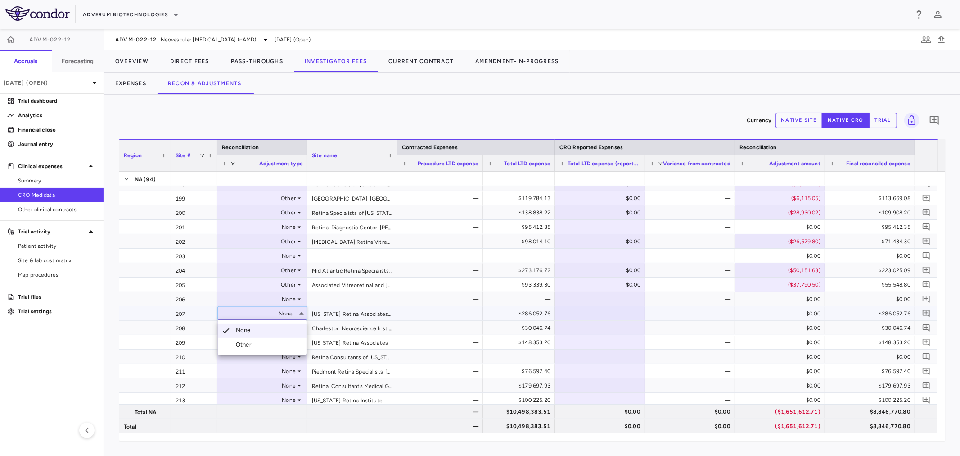
click at [245, 339] on li "Other" at bounding box center [262, 345] width 89 height 14
click at [273, 325] on div "None" at bounding box center [261, 328] width 70 height 14
click at [291, 326] on div "None" at bounding box center [261, 328] width 70 height 14
click at [278, 358] on li "Other" at bounding box center [262, 359] width 89 height 14
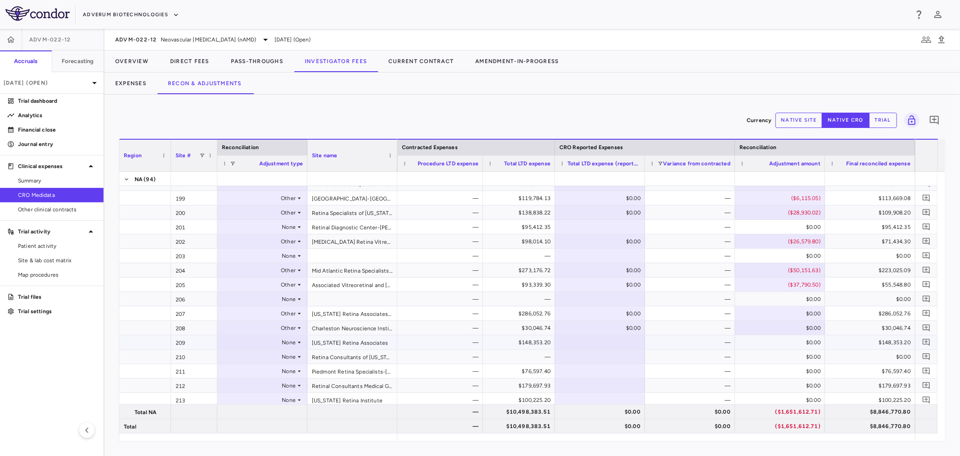
click at [290, 343] on div "None" at bounding box center [261, 342] width 70 height 14
click at [277, 377] on li "Other" at bounding box center [262, 374] width 89 height 14
click at [790, 318] on div "$0.00" at bounding box center [781, 313] width 77 height 14
click at [287, 380] on div "None" at bounding box center [261, 385] width 70 height 14
click at [275, 412] on li "Other" at bounding box center [262, 417] width 89 height 14
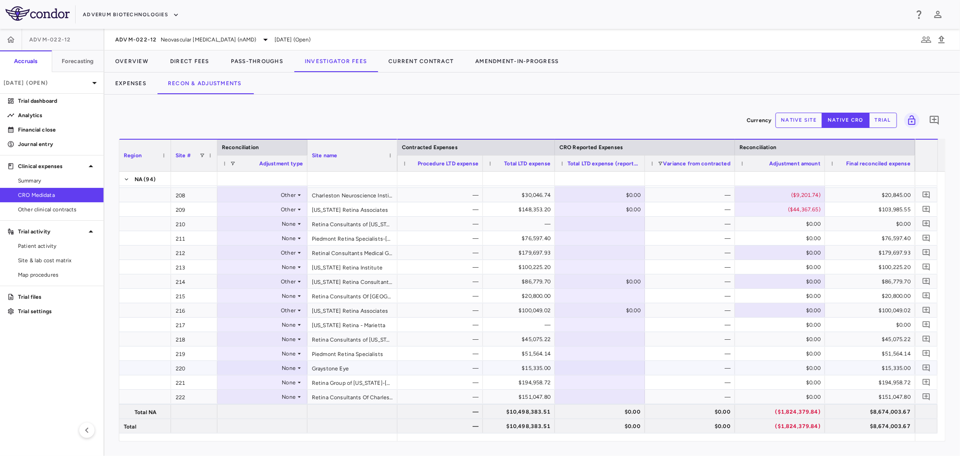
scroll to position [966, 0]
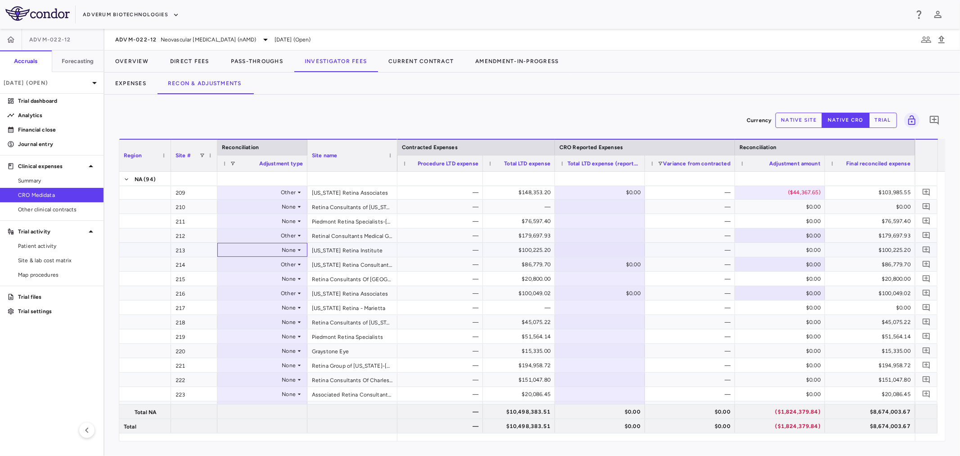
click at [295, 249] on div "None" at bounding box center [261, 250] width 70 height 14
click at [292, 249] on div "None" at bounding box center [261, 250] width 70 height 14
click at [278, 281] on li "Other" at bounding box center [262, 281] width 89 height 14
click at [249, 263] on div "Other" at bounding box center [261, 264] width 70 height 14
click at [248, 280] on div "None" at bounding box center [245, 280] width 18 height 8
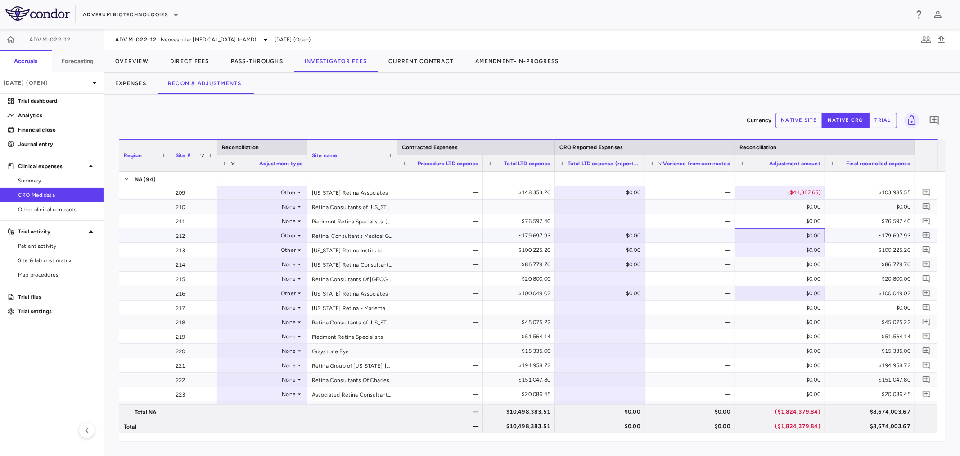
click at [798, 239] on div "$0.00" at bounding box center [781, 235] width 77 height 14
click at [783, 294] on div "$0.00" at bounding box center [781, 293] width 77 height 14
click at [263, 321] on div "None" at bounding box center [261, 322] width 70 height 14
click at [267, 350] on li "Other" at bounding box center [262, 353] width 89 height 14
click at [288, 336] on div "None" at bounding box center [261, 336] width 70 height 14
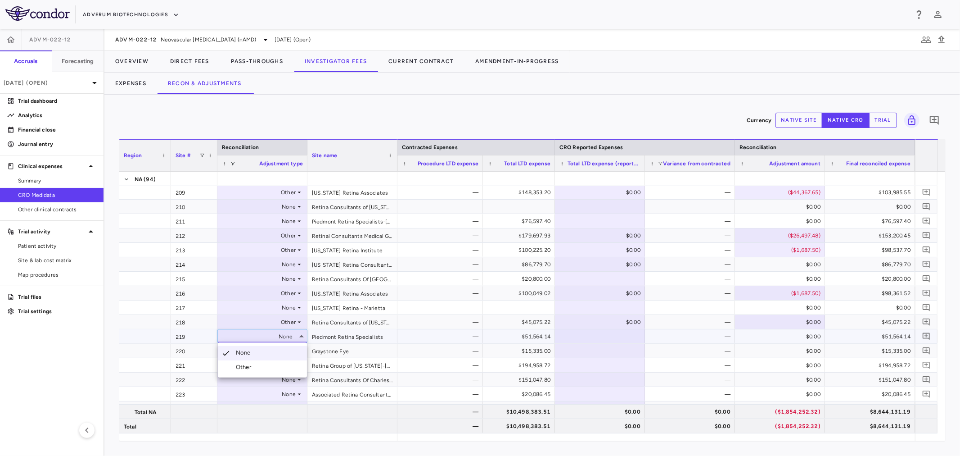
click at [278, 363] on li "Other" at bounding box center [262, 367] width 89 height 14
drag, startPoint x: 0, startPoint y: 0, endPoint x: 783, endPoint y: 321, distance: 846.9
click at [783, 321] on div "$0.00" at bounding box center [781, 322] width 77 height 14
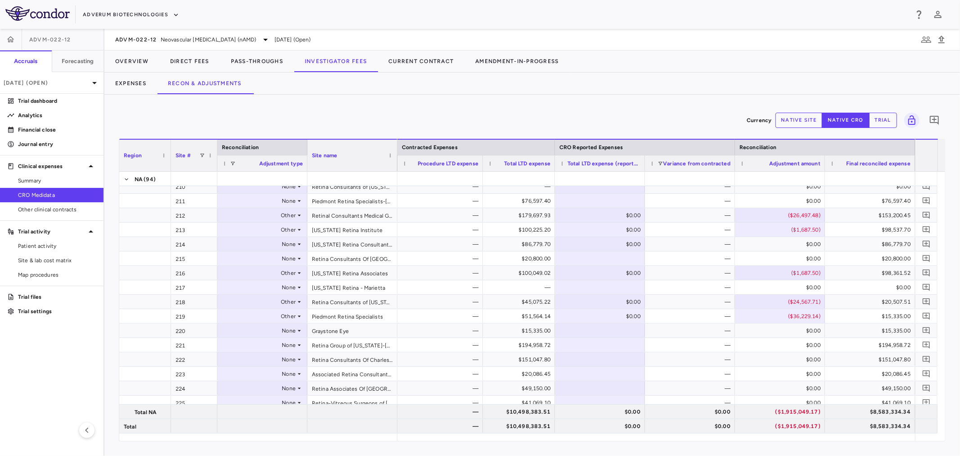
scroll to position [987, 0]
click at [288, 346] on div "None" at bounding box center [261, 345] width 70 height 14
click at [275, 373] on li "Other" at bounding box center [262, 376] width 89 height 14
click at [289, 360] on div "None" at bounding box center [261, 359] width 70 height 14
click at [276, 392] on li "Other" at bounding box center [262, 391] width 89 height 14
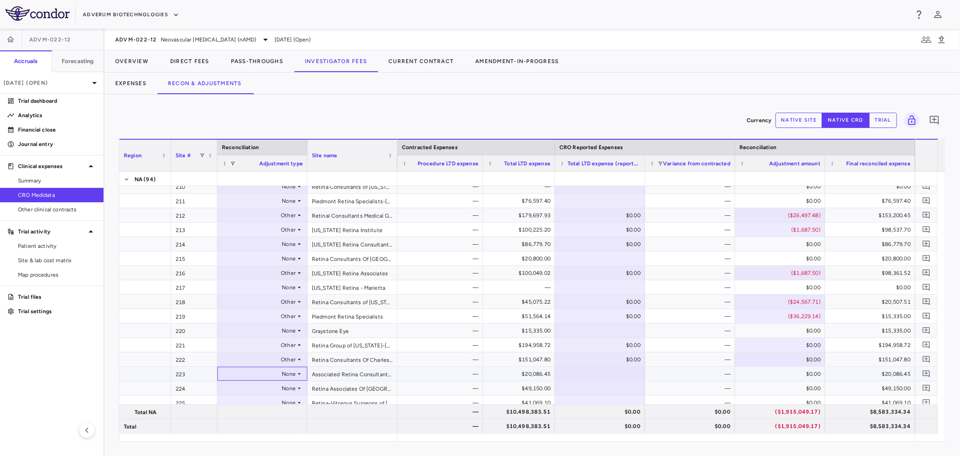
click at [296, 374] on icon at bounding box center [299, 373] width 7 height 7
click at [278, 403] on li "Other" at bounding box center [262, 405] width 89 height 14
click at [287, 385] on div "None" at bounding box center [261, 388] width 70 height 14
click at [279, 422] on li "Other" at bounding box center [262, 419] width 89 height 14
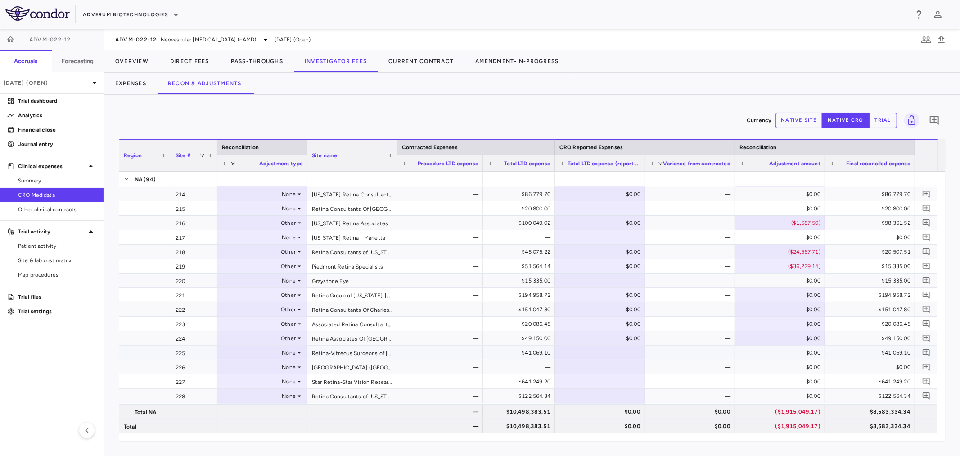
click at [291, 351] on div "None" at bounding box center [261, 352] width 70 height 14
click at [285, 383] on li "Other" at bounding box center [262, 384] width 89 height 14
click at [761, 298] on div "$0.00" at bounding box center [781, 295] width 77 height 14
click at [269, 378] on div "None" at bounding box center [261, 381] width 70 height 14
click at [249, 416] on div "Other" at bounding box center [245, 412] width 19 height 8
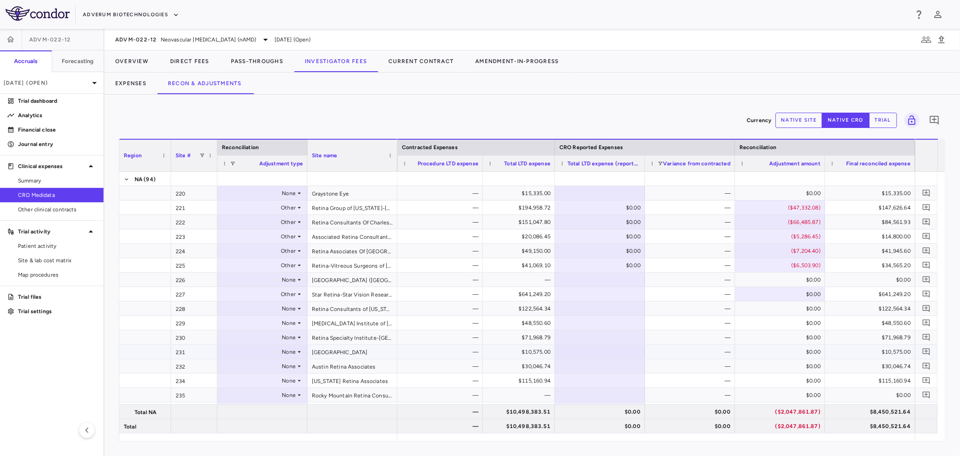
scroll to position [1136, 0]
click at [293, 299] on div "None" at bounding box center [261, 296] width 70 height 14
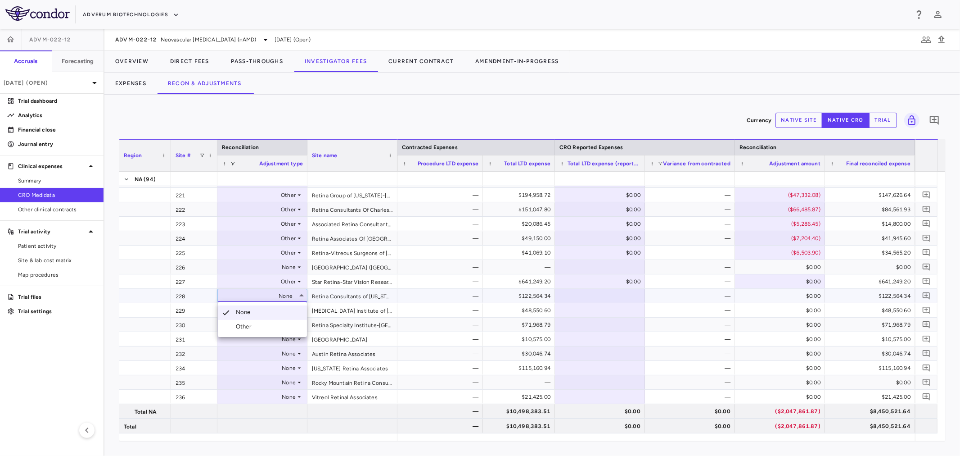
click at [289, 325] on li "Other" at bounding box center [262, 327] width 89 height 14
click at [776, 281] on div "$0.00" at bounding box center [781, 281] width 77 height 14
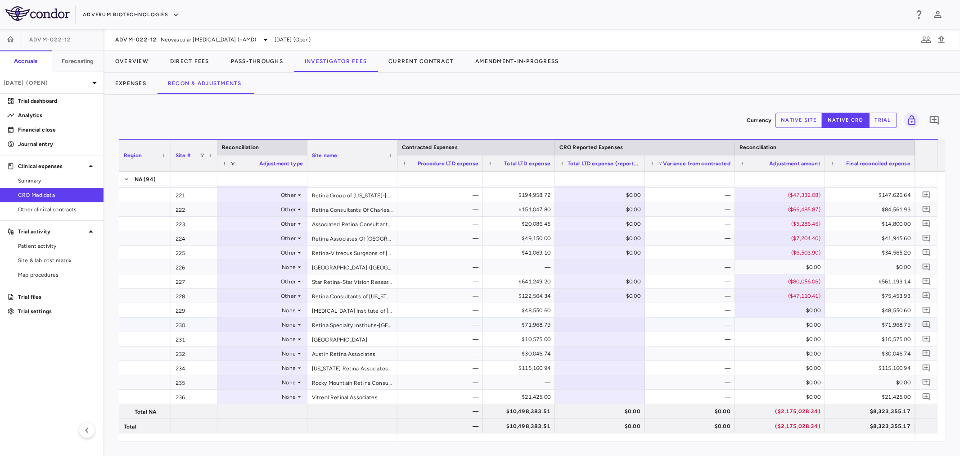
click at [277, 329] on div "None" at bounding box center [261, 324] width 70 height 14
click at [277, 356] on li "Other" at bounding box center [262, 356] width 89 height 14
click at [752, 320] on div "$0.00" at bounding box center [781, 324] width 77 height 14
type input "*********"
click at [281, 350] on div "None" at bounding box center [261, 353] width 70 height 14
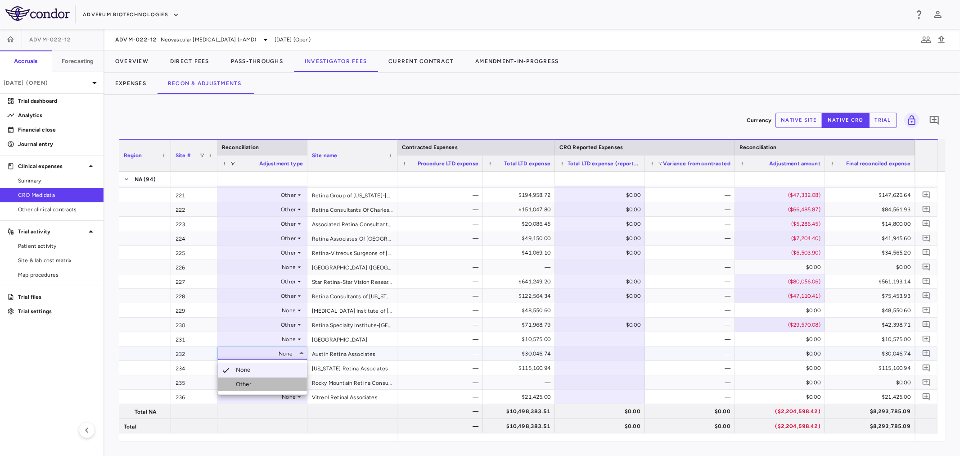
click at [281, 383] on li "Other" at bounding box center [262, 384] width 89 height 14
click at [281, 365] on div "None" at bounding box center [261, 368] width 70 height 14
click at [295, 366] on div "None" at bounding box center [261, 368] width 70 height 14
click at [278, 395] on li "Other" at bounding box center [262, 399] width 89 height 14
click at [283, 382] on div "None" at bounding box center [261, 382] width 70 height 14
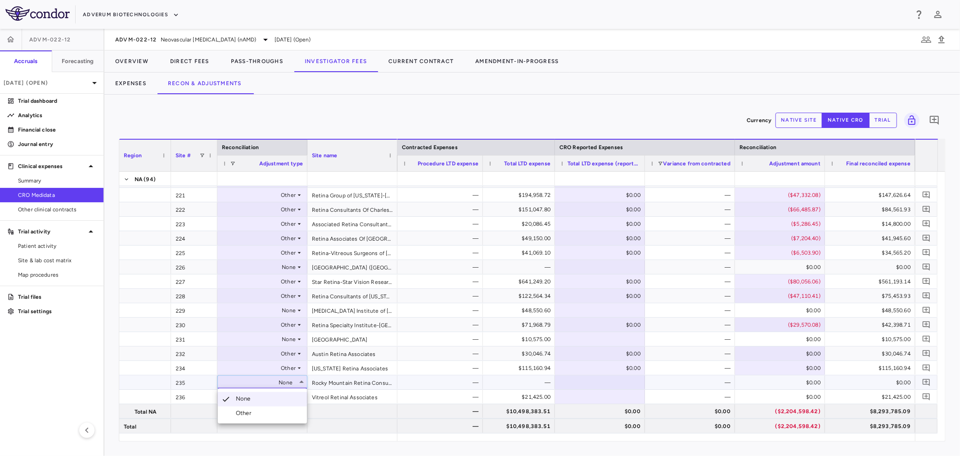
click at [272, 408] on li "Other" at bounding box center [262, 413] width 89 height 14
click at [775, 353] on div "$0.00" at bounding box center [781, 353] width 77 height 14
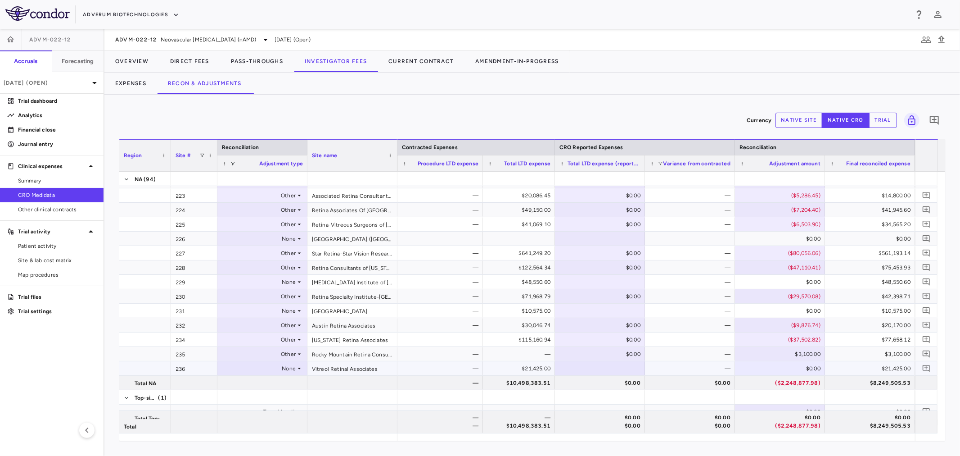
scroll to position [1179, 0]
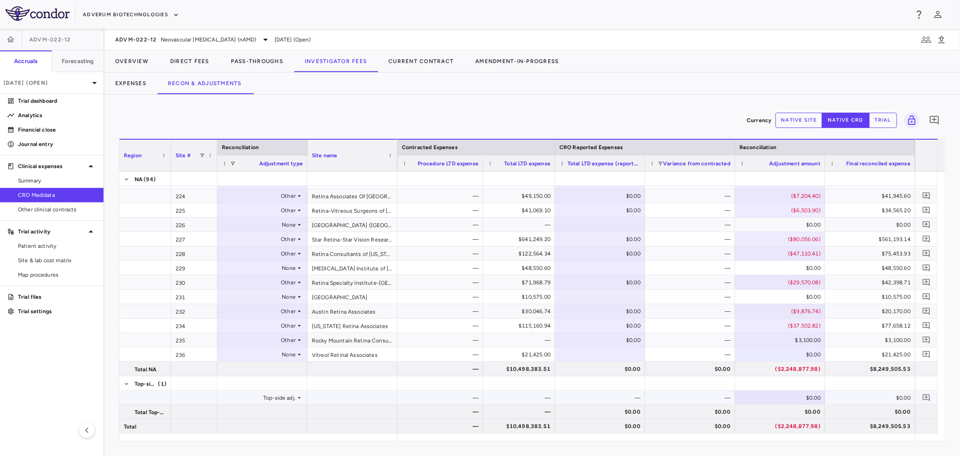
click at [799, 398] on div "$0.00" at bounding box center [781, 397] width 77 height 14
click at [787, 398] on input "number" at bounding box center [787, 398] width 76 height 15
type input "*********"
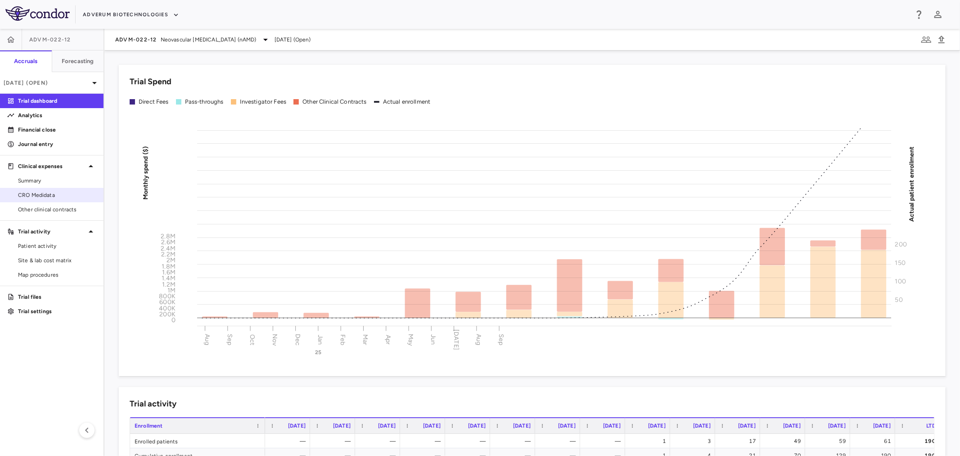
click at [54, 190] on link "CRO Medidata" at bounding box center [52, 195] width 104 height 14
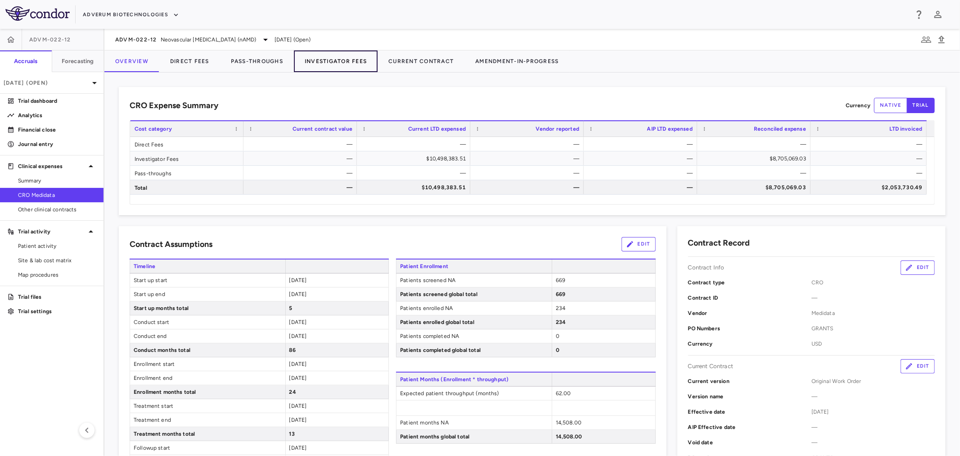
click at [349, 62] on button "Investigator Fees" at bounding box center [336, 61] width 84 height 22
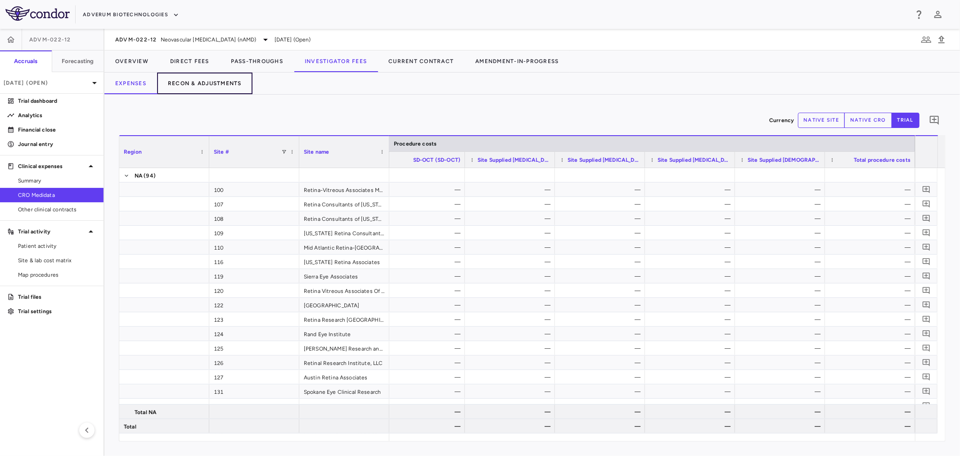
click at [217, 81] on button "Recon & Adjustments" at bounding box center [204, 83] width 95 height 22
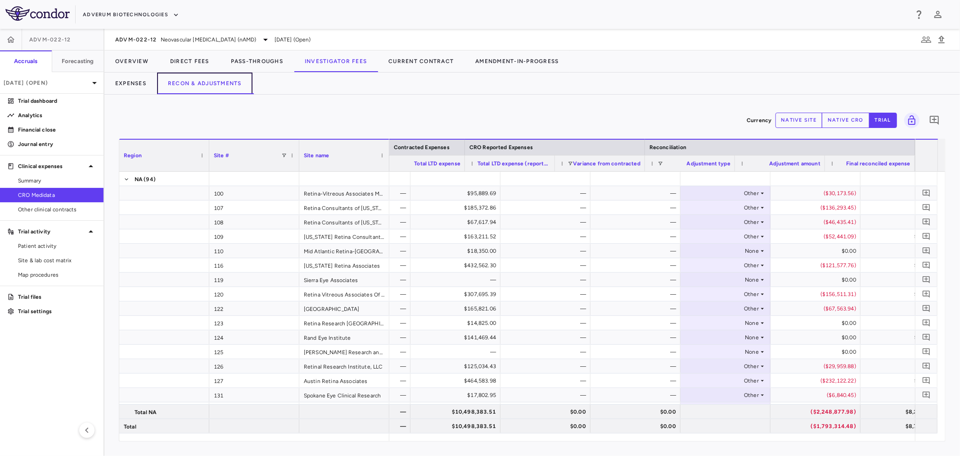
scroll to position [0, 465]
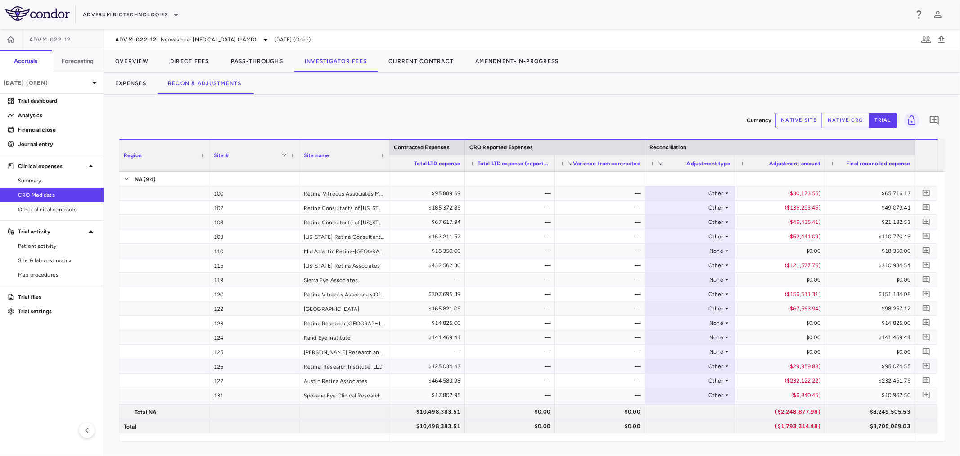
click at [714, 367] on div "Other" at bounding box center [688, 366] width 70 height 14
click at [685, 386] on li "None" at bounding box center [690, 383] width 89 height 14
